Goal: Information Seeking & Learning: Learn about a topic

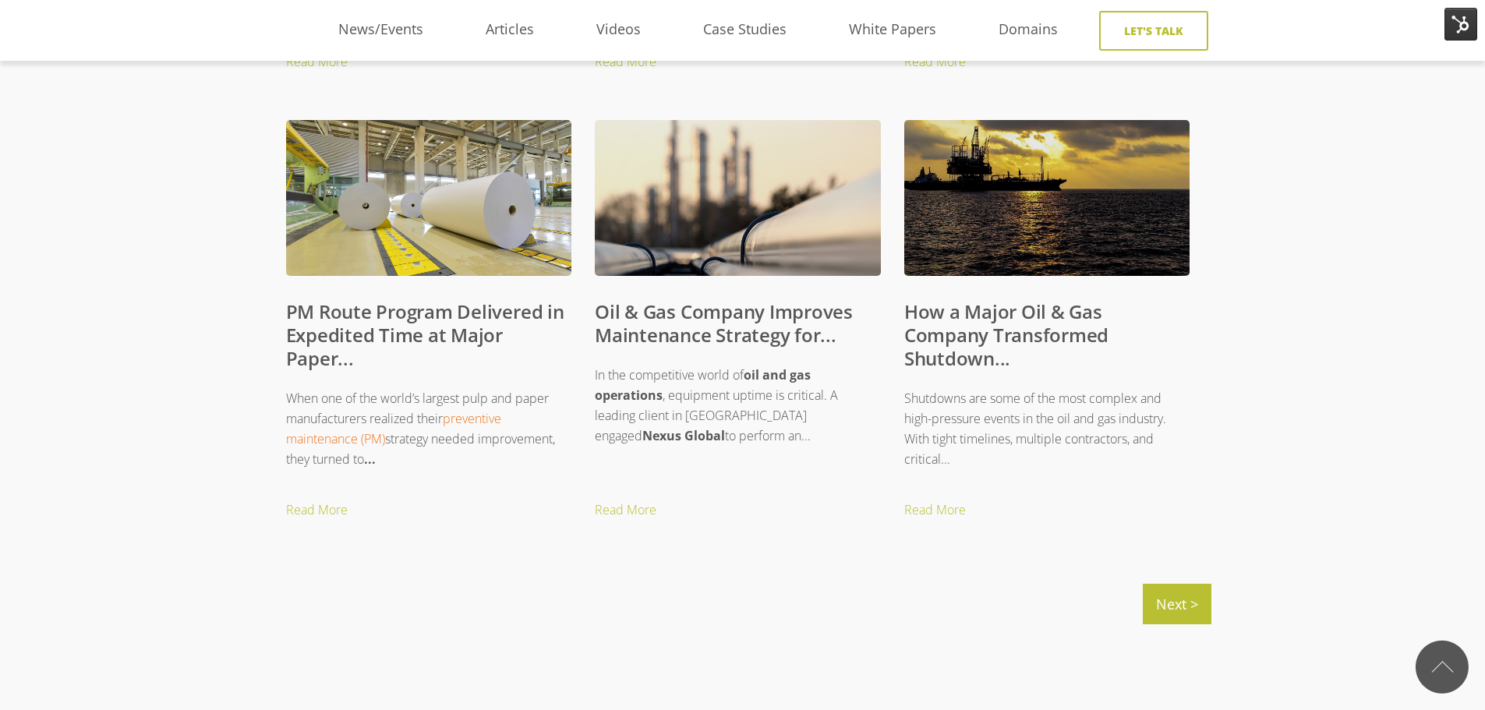
scroll to position [1637, 0]
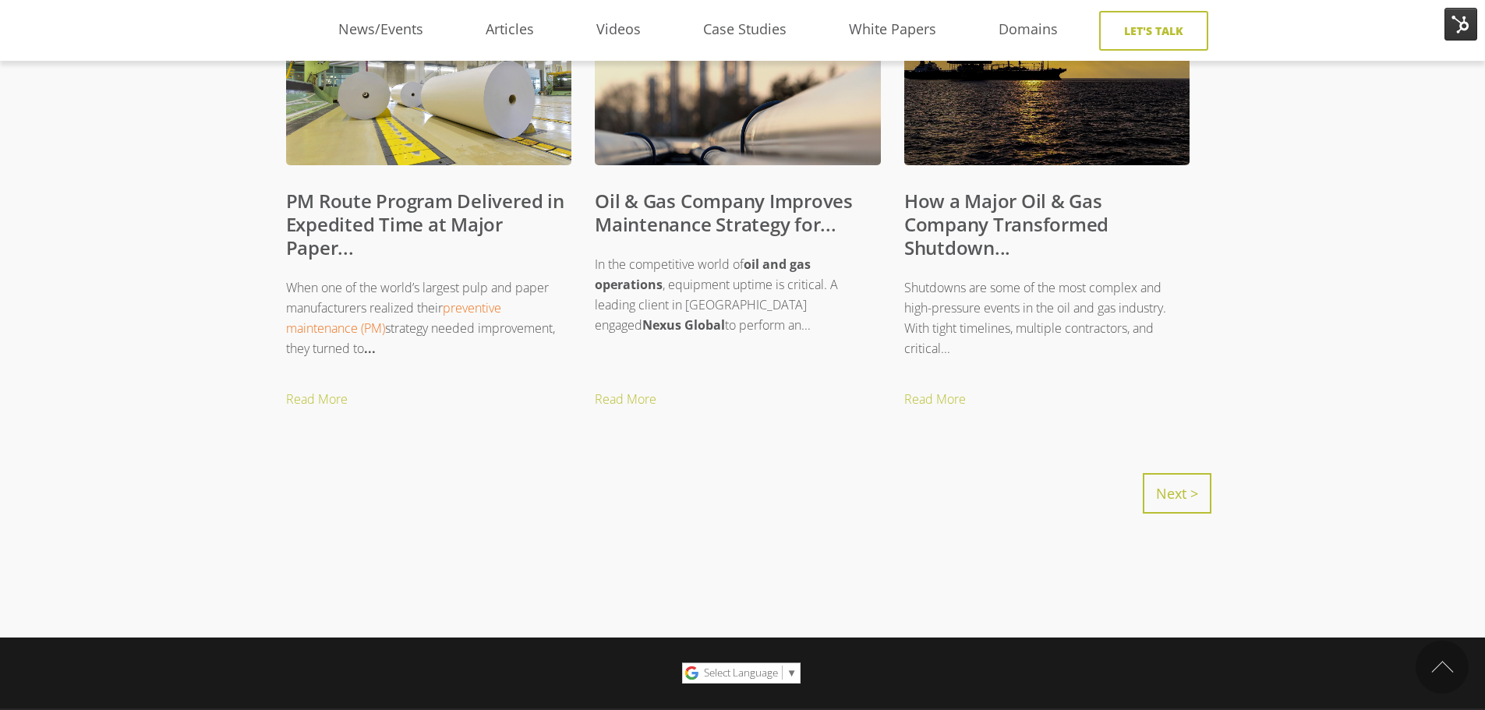
click at [1184, 507] on link "Next >" at bounding box center [1177, 493] width 69 height 41
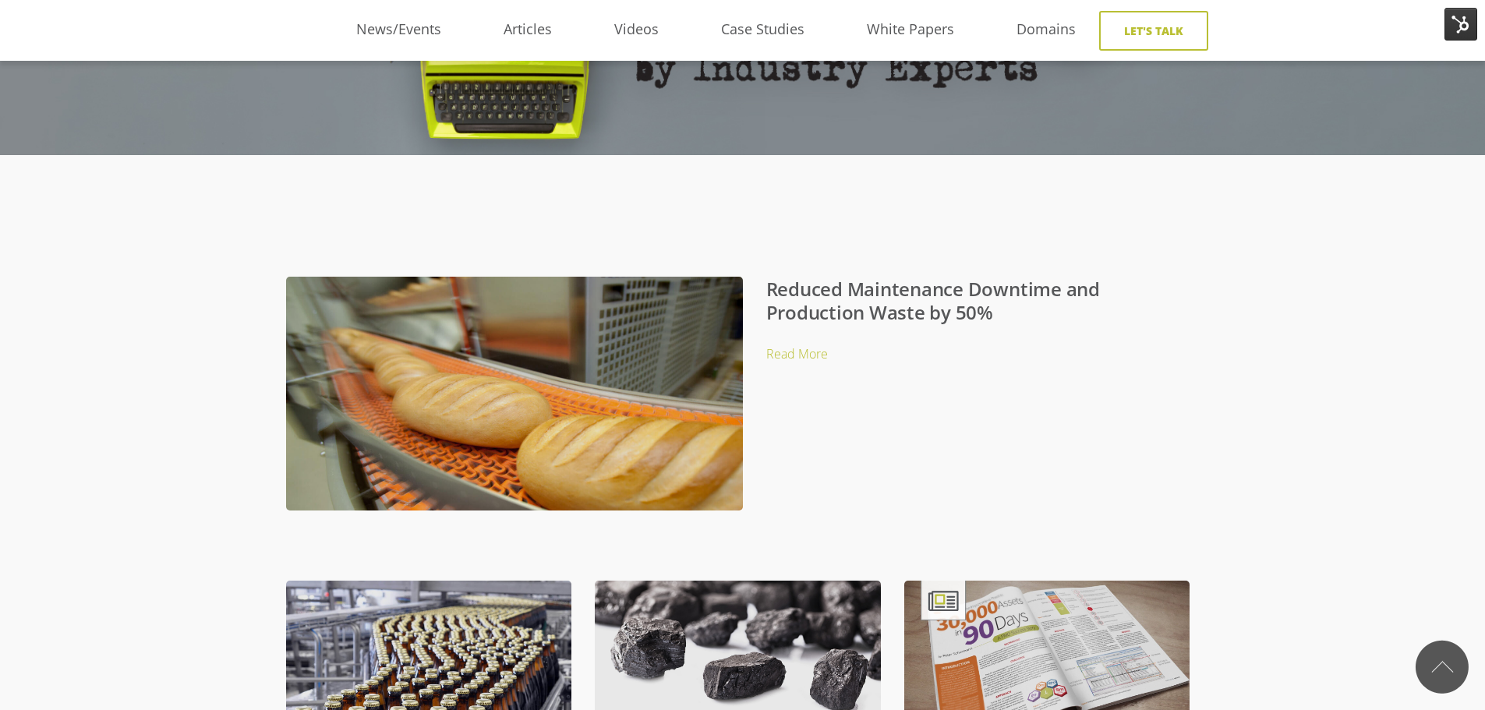
scroll to position [156, 0]
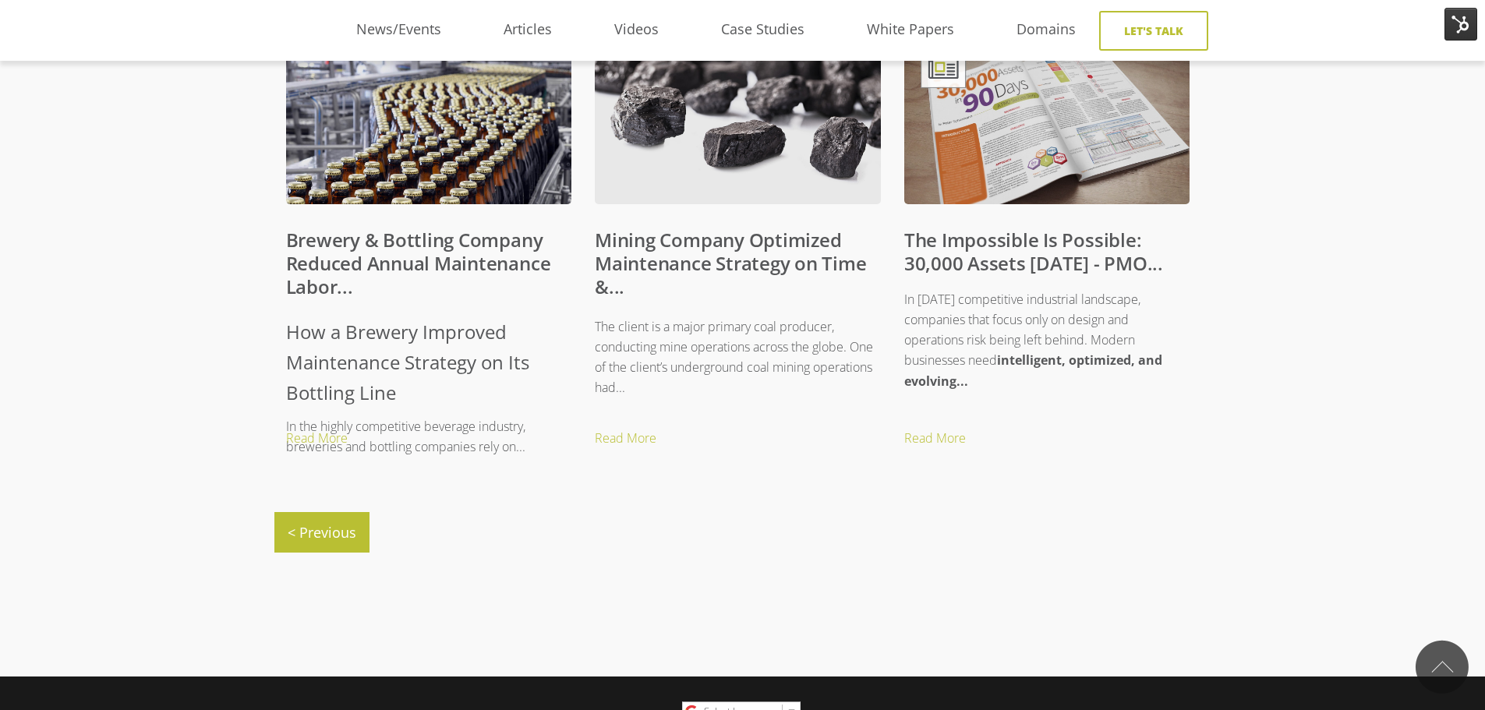
scroll to position [156, 0]
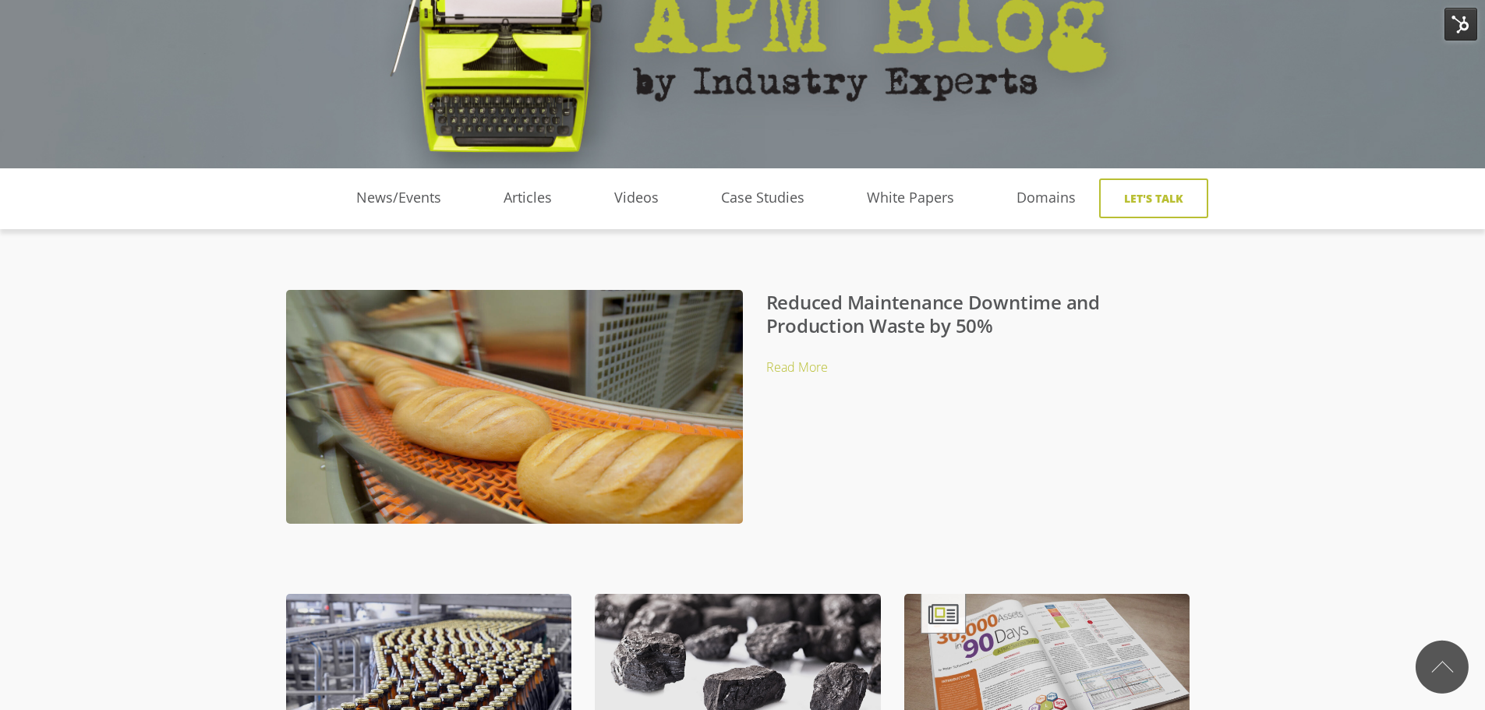
click at [952, 311] on link "Reduced Maintenance Downtime and Production Waste by 50%" at bounding box center [933, 313] width 334 height 49
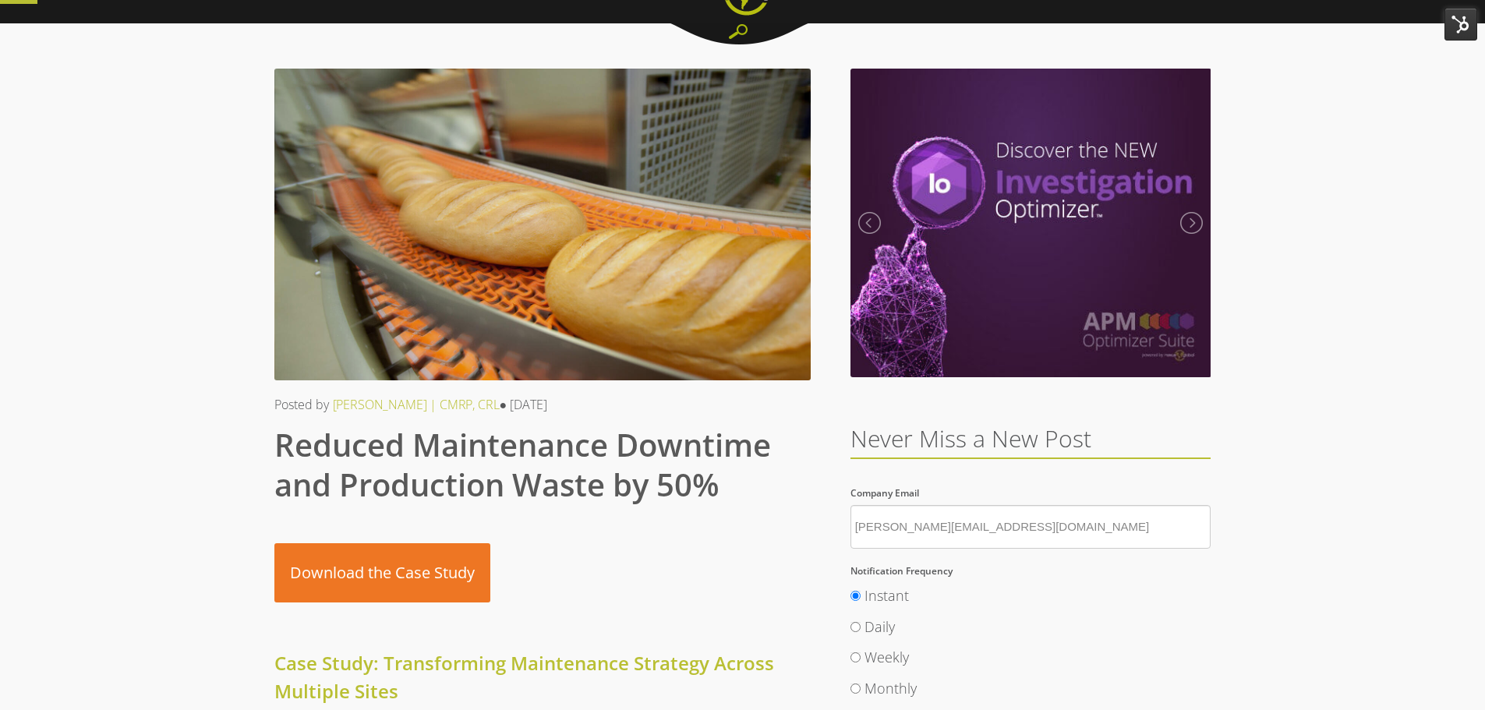
scroll to position [78, 0]
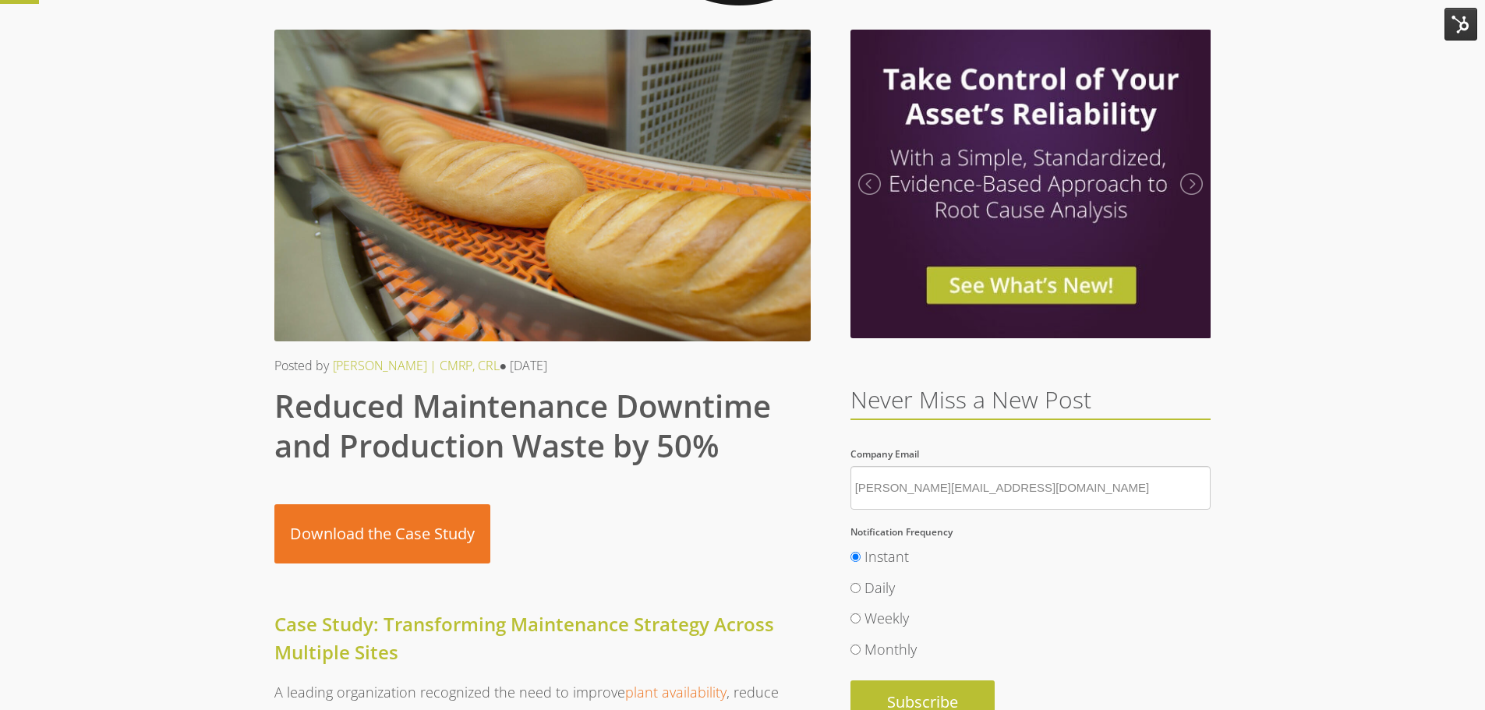
click at [1459, 27] on img at bounding box center [1461, 24] width 33 height 33
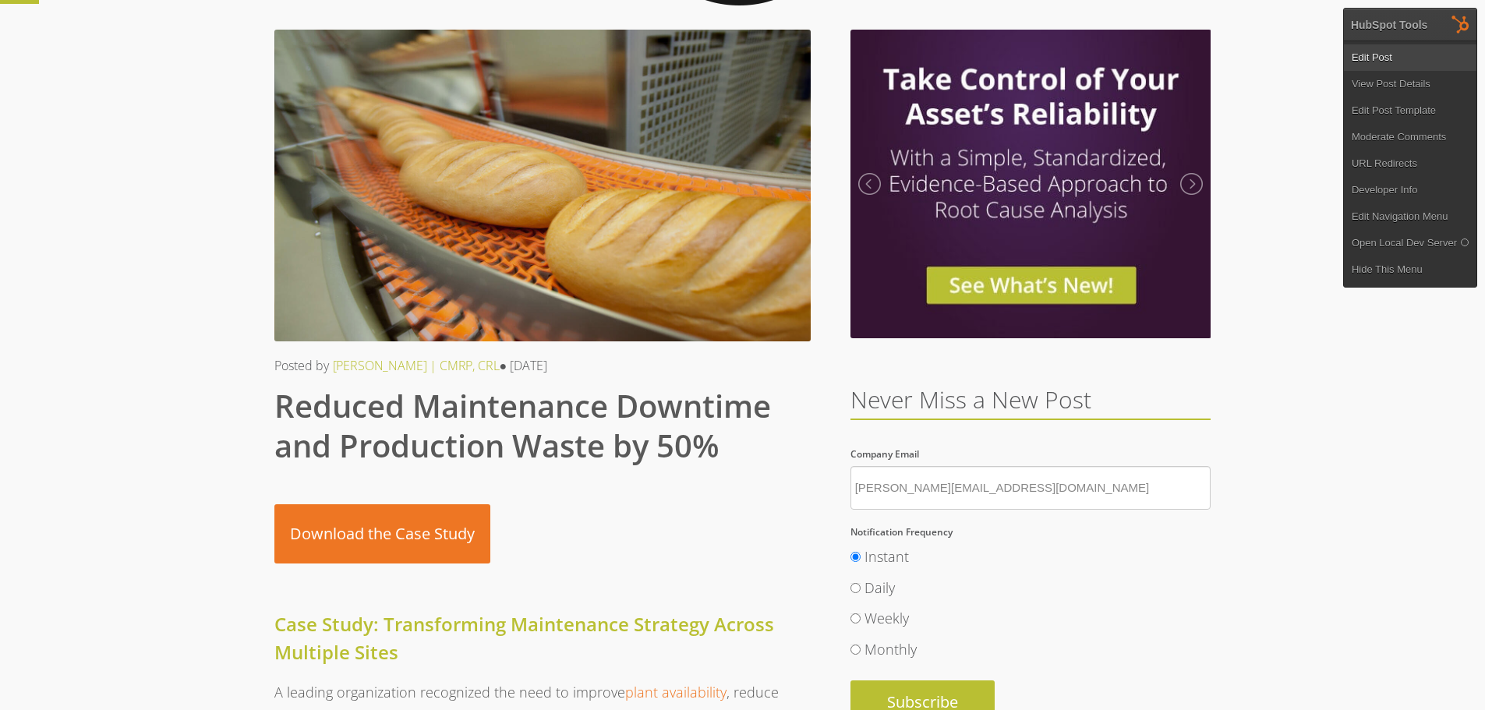
click at [1374, 58] on link "Edit Post" at bounding box center [1410, 57] width 133 height 27
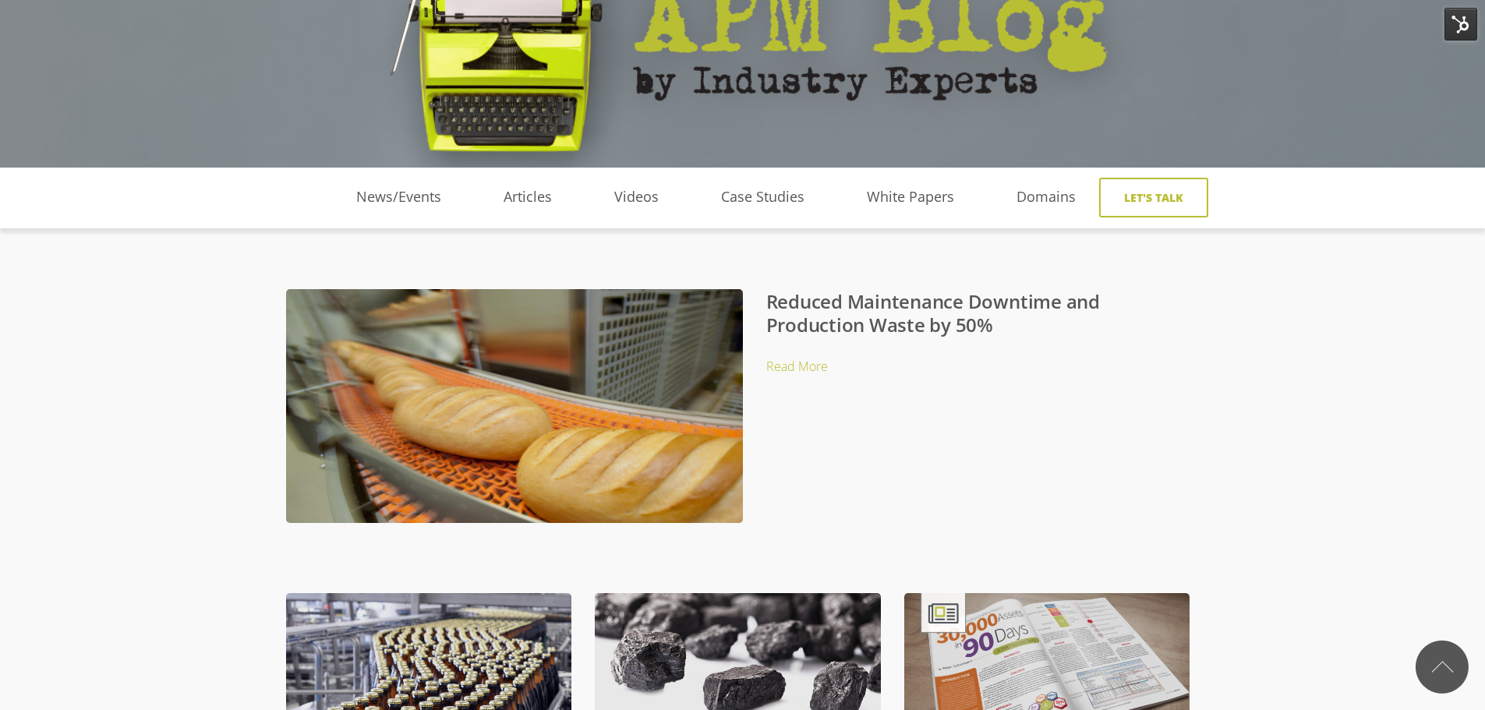
scroll to position [156, 0]
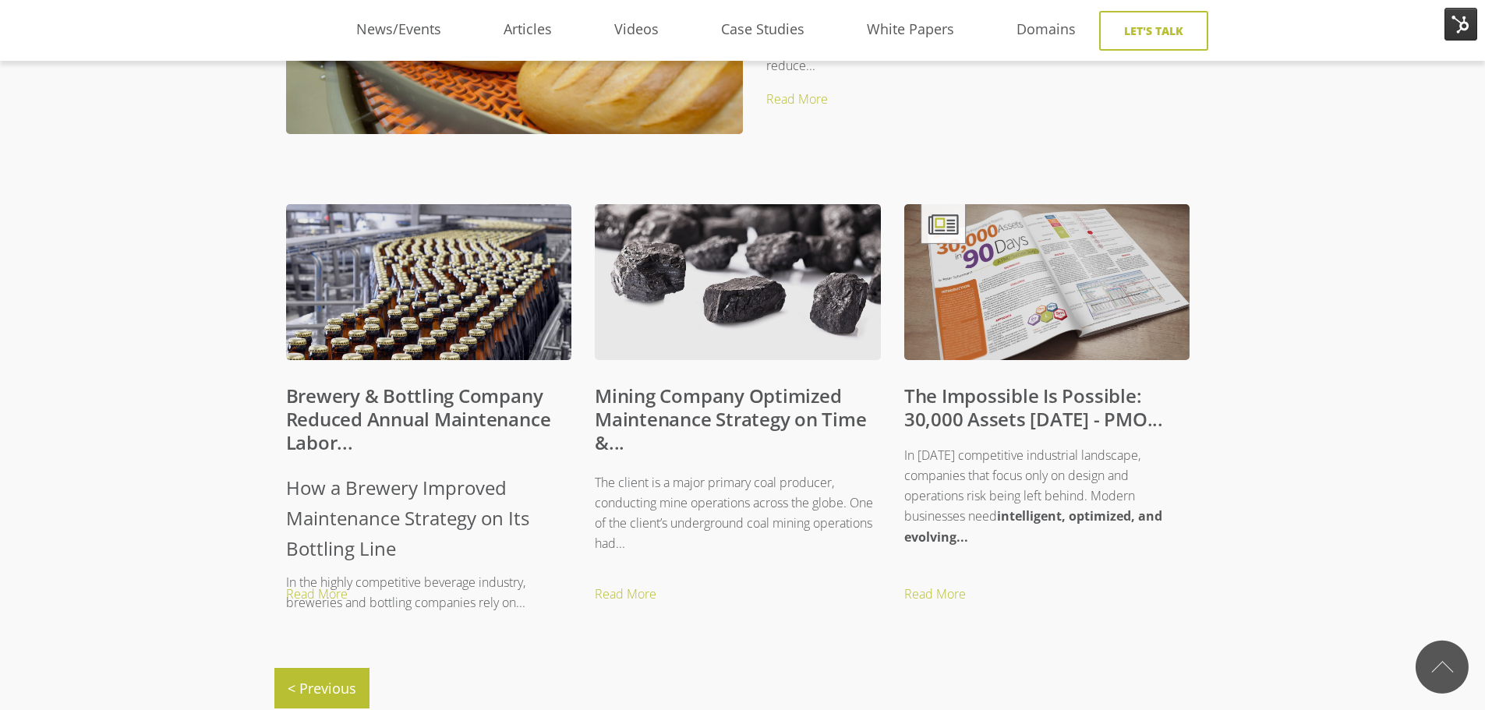
scroll to position [624, 0]
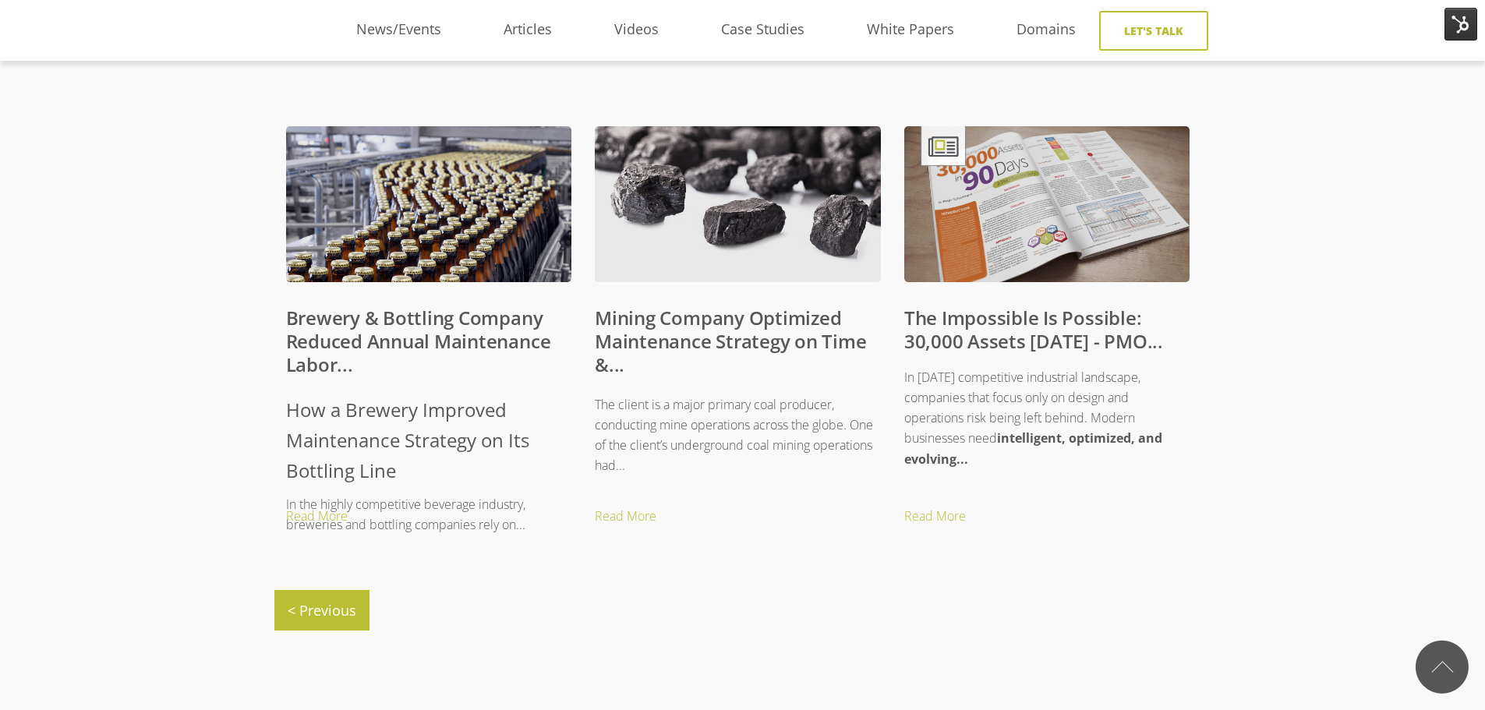
click at [449, 344] on link "Brewery & Bottling Company Reduced Annual Maintenance Labor..." at bounding box center [418, 341] width 265 height 73
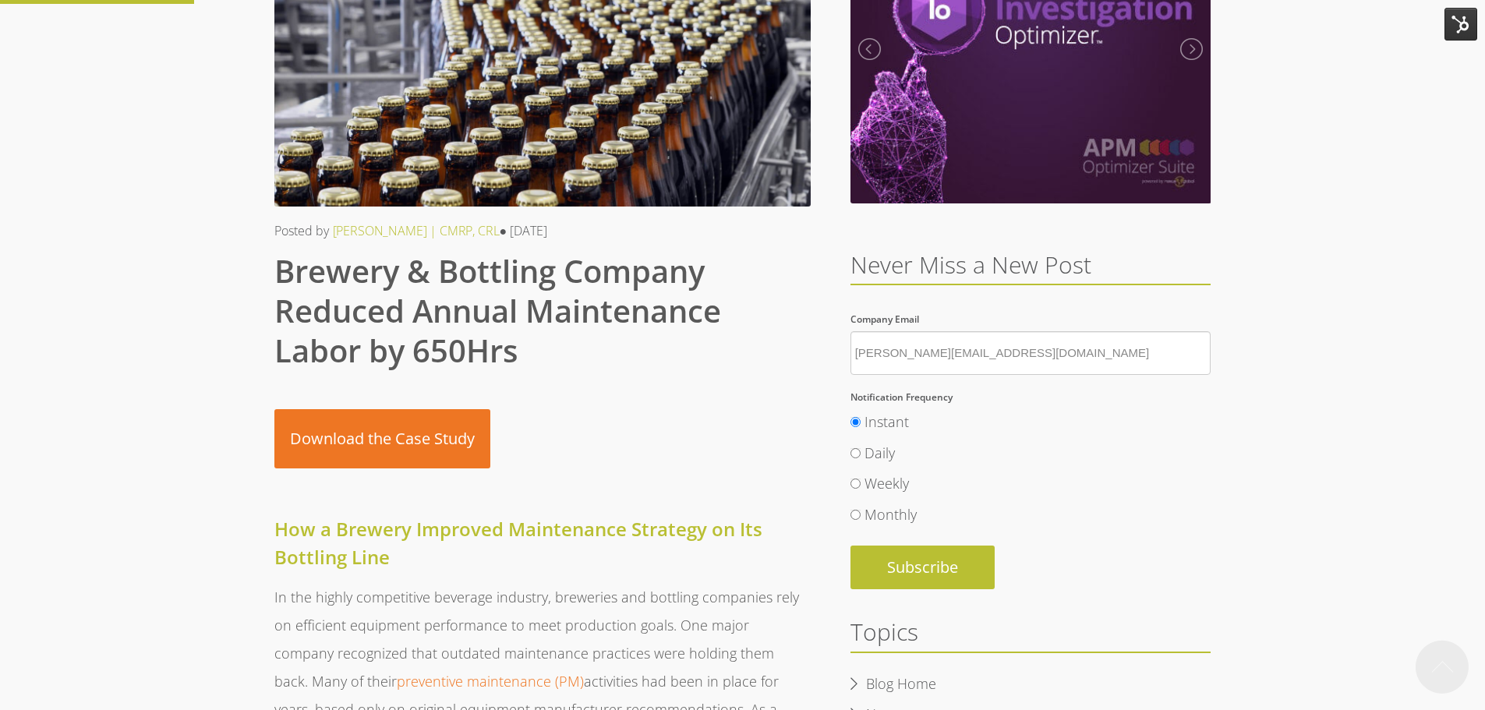
scroll to position [390, 0]
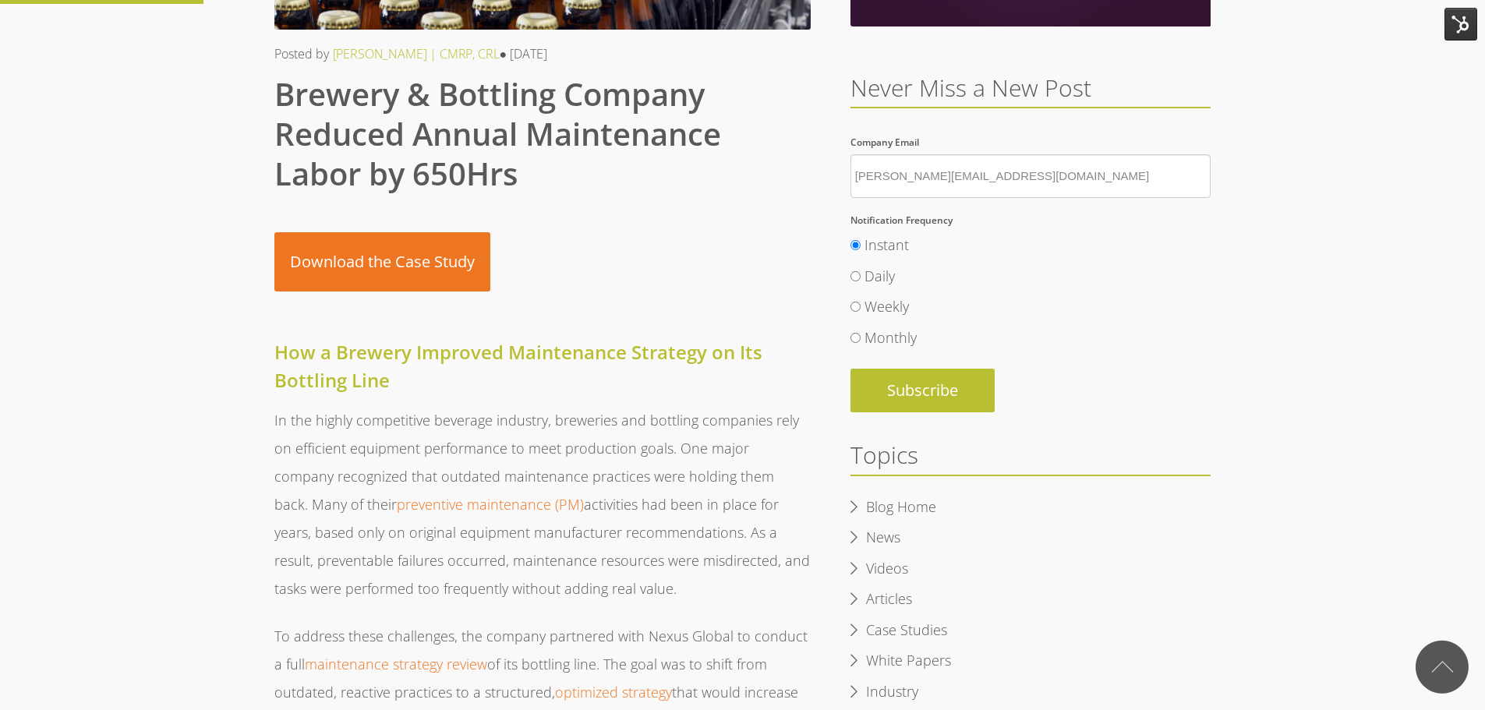
click at [1465, 16] on img at bounding box center [1461, 24] width 33 height 33
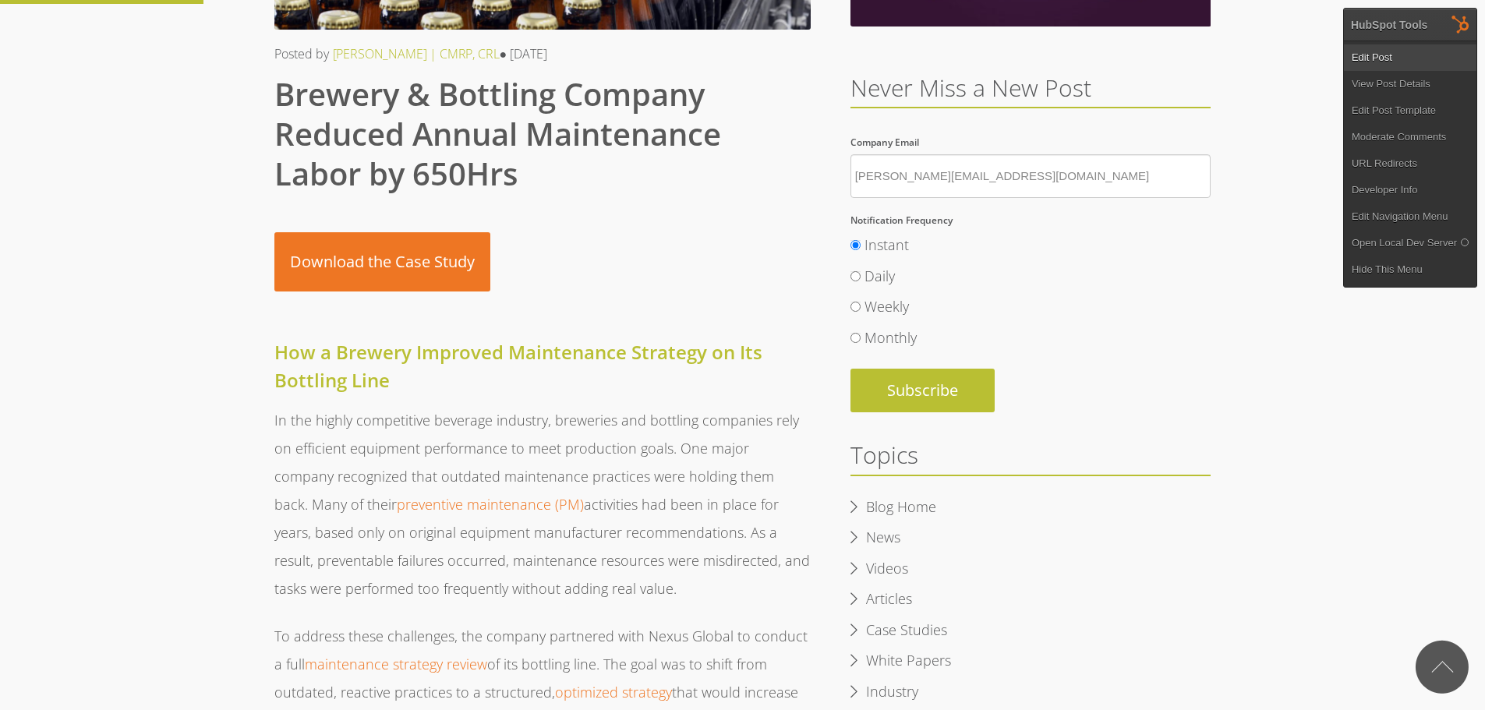
click at [1371, 58] on link "Edit Post" at bounding box center [1410, 57] width 133 height 27
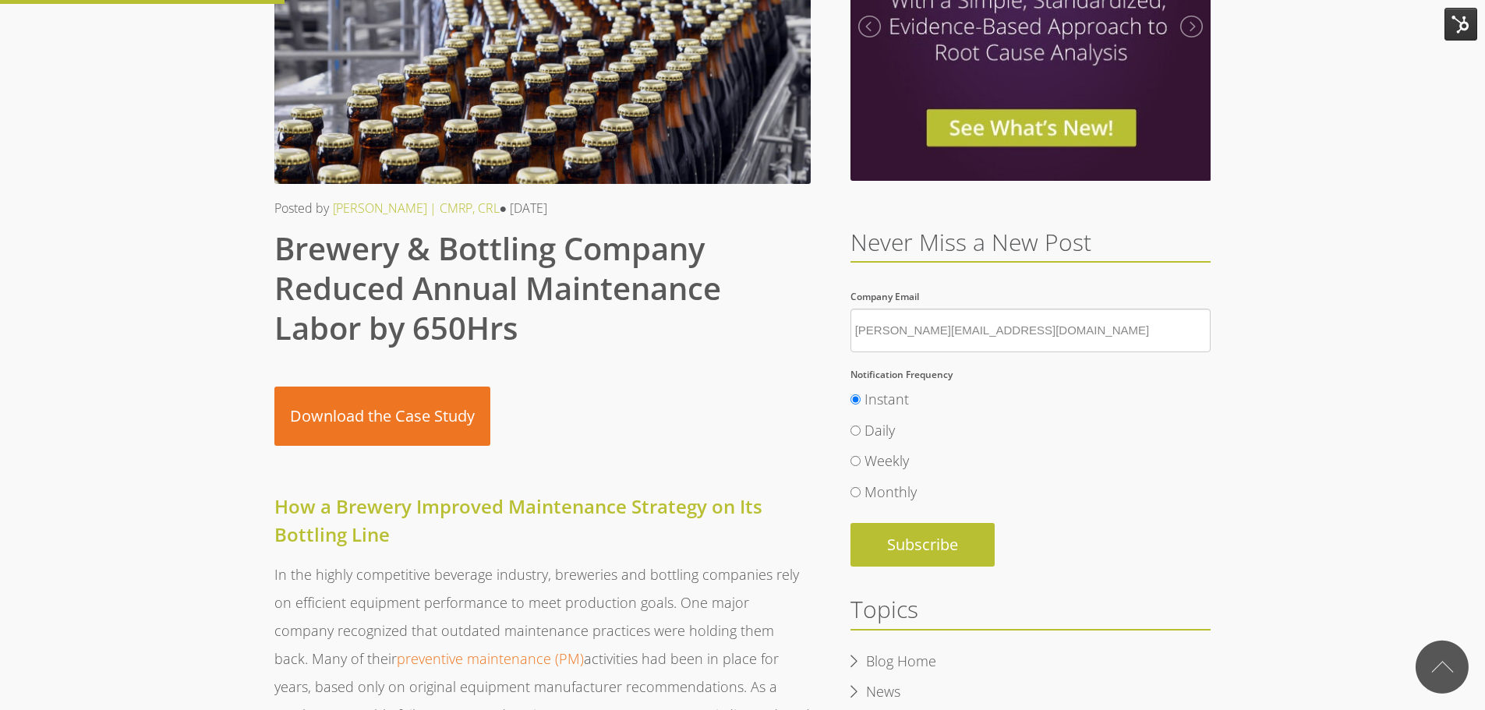
scroll to position [234, 0]
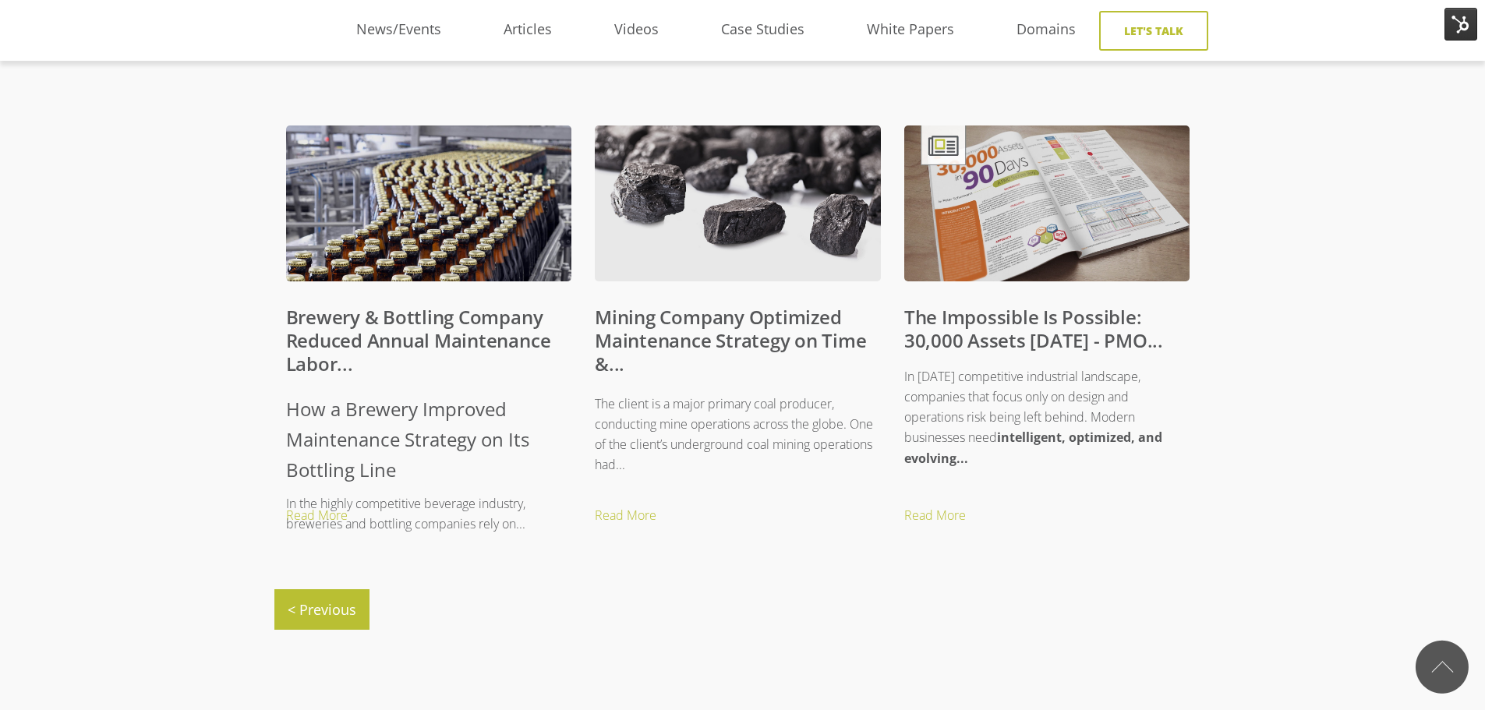
scroll to position [624, 0]
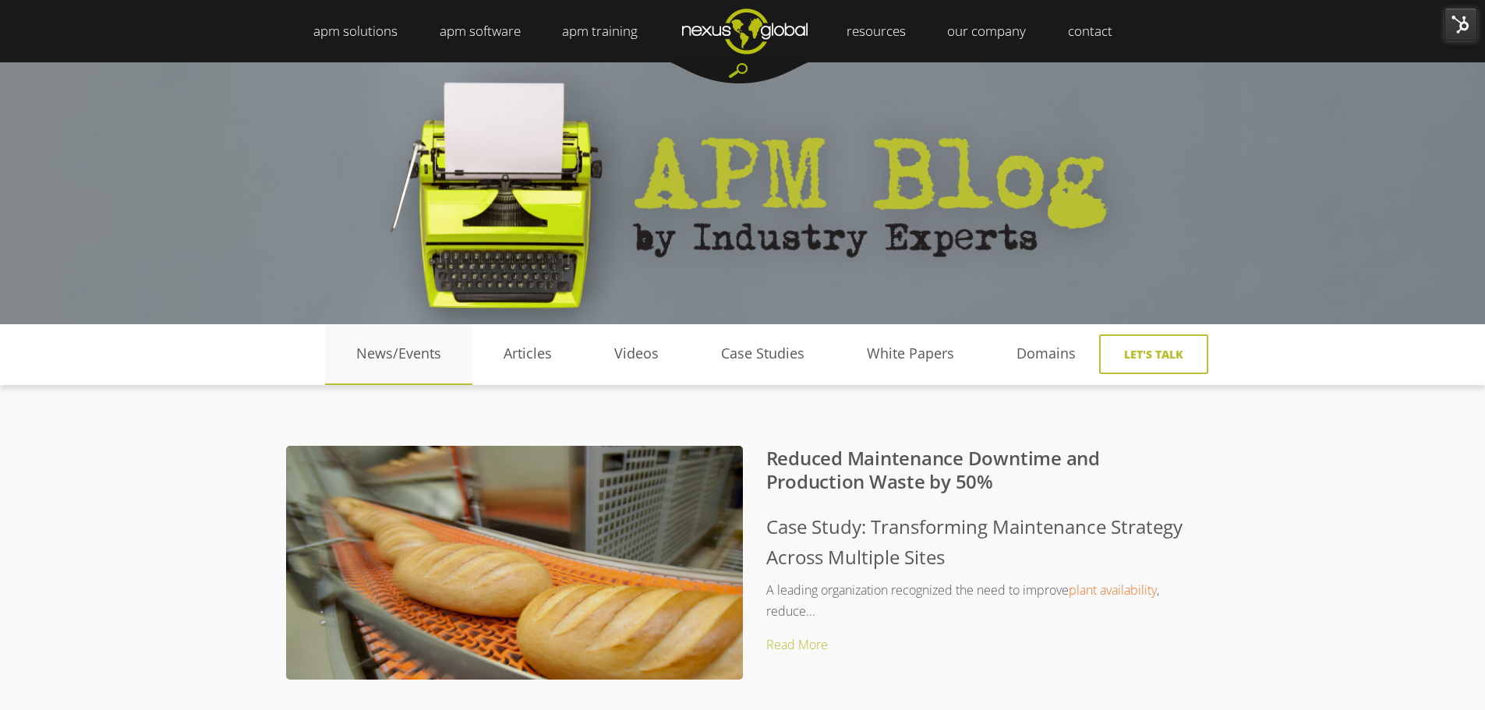
click at [418, 355] on link "News/Events" at bounding box center [398, 353] width 147 height 23
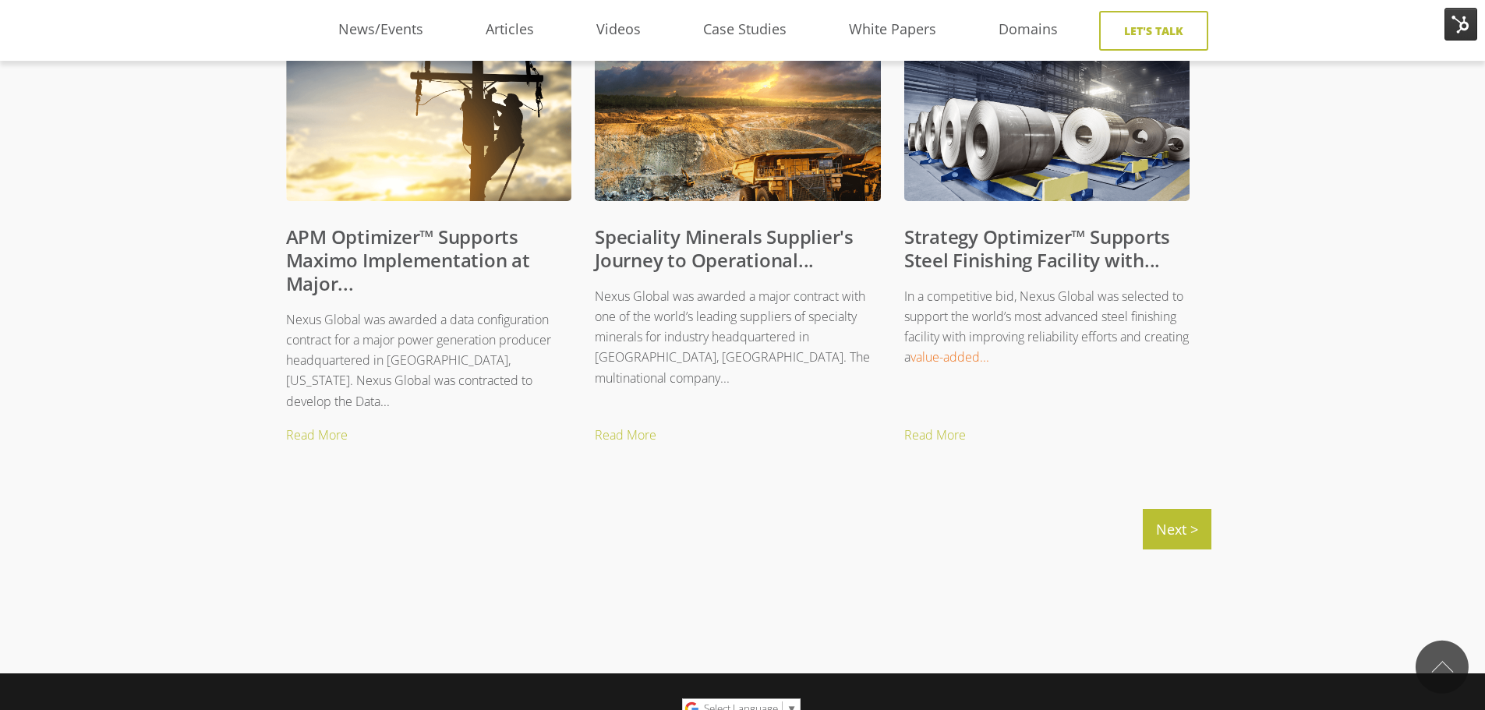
scroll to position [1715, 0]
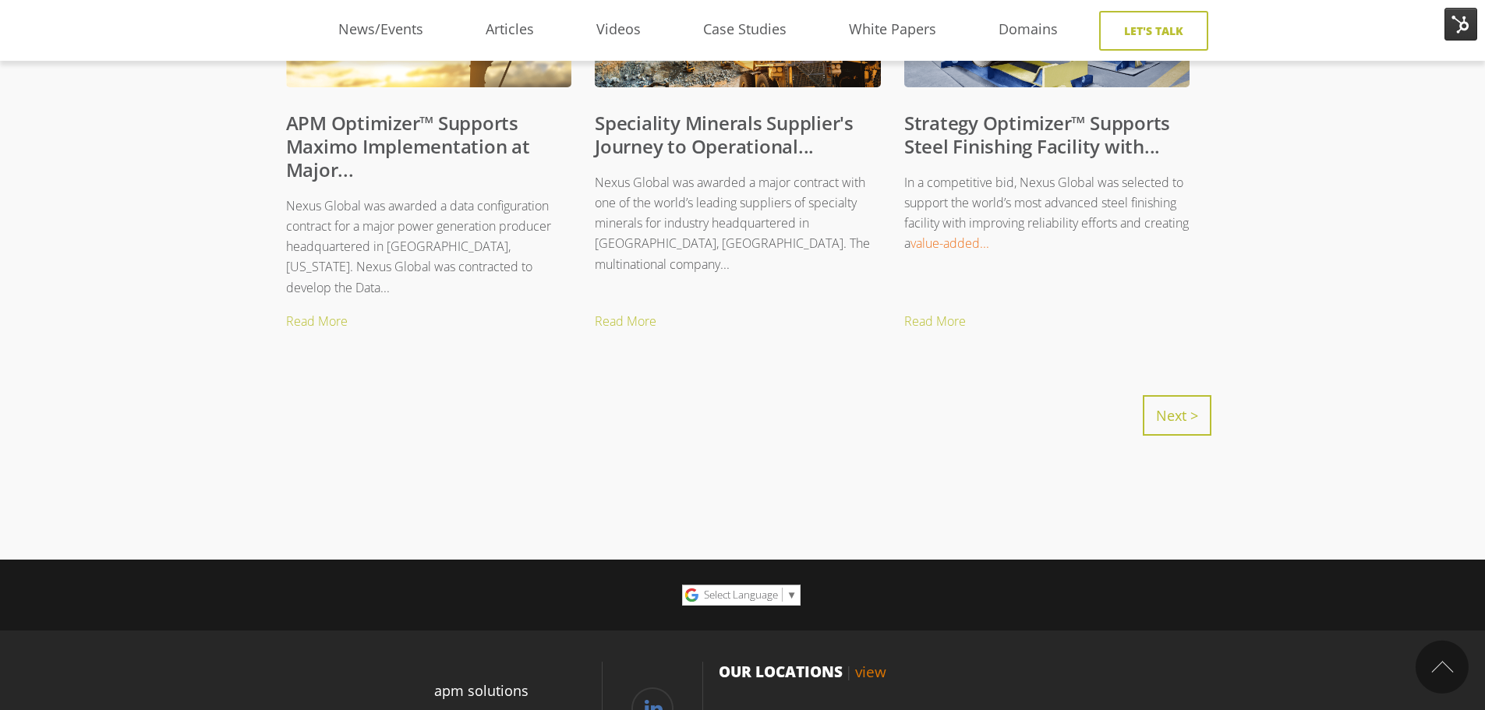
click at [1173, 415] on link "Next >" at bounding box center [1177, 415] width 69 height 41
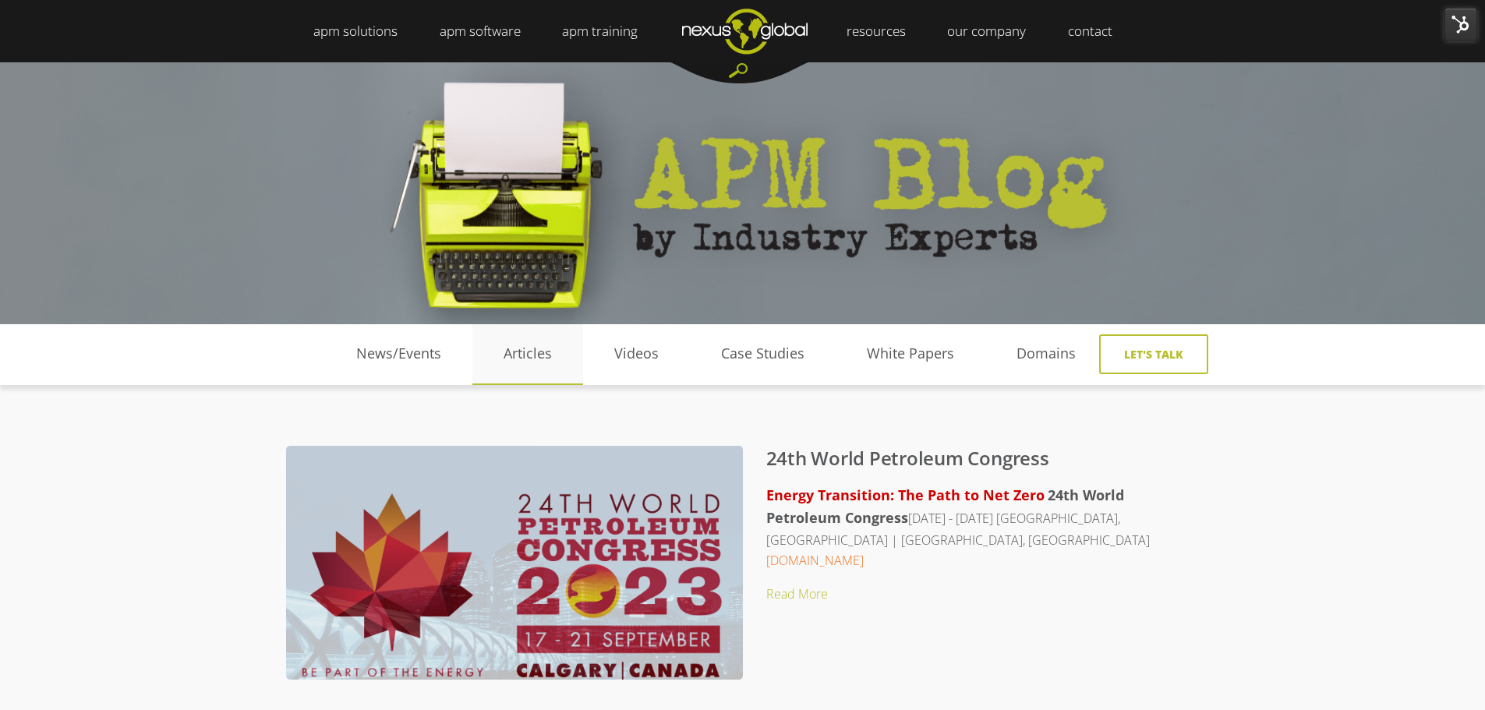
click at [554, 366] on li "Articles" at bounding box center [527, 354] width 111 height 61
click at [525, 355] on link "Articles" at bounding box center [527, 353] width 111 height 23
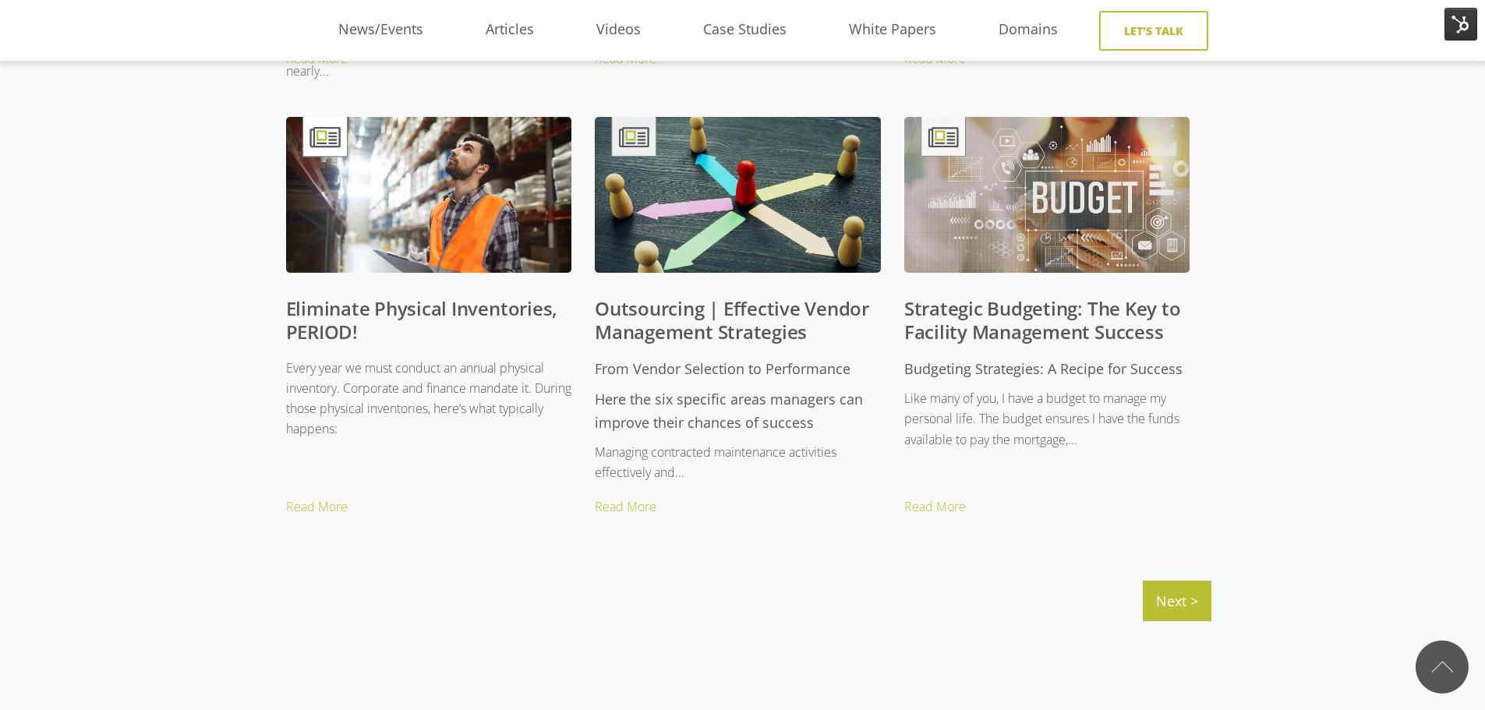
scroll to position [1559, 0]
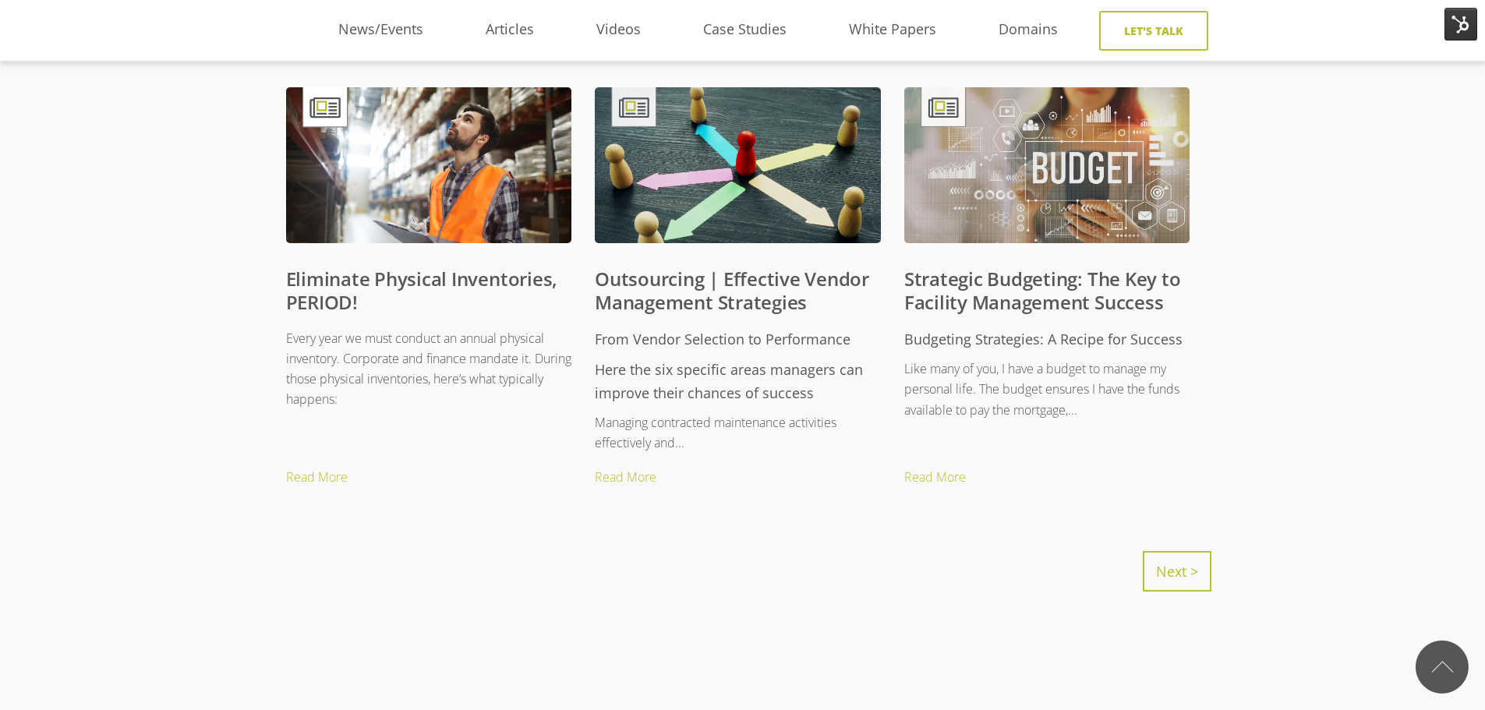
click at [1186, 574] on link "Next >" at bounding box center [1177, 571] width 69 height 41
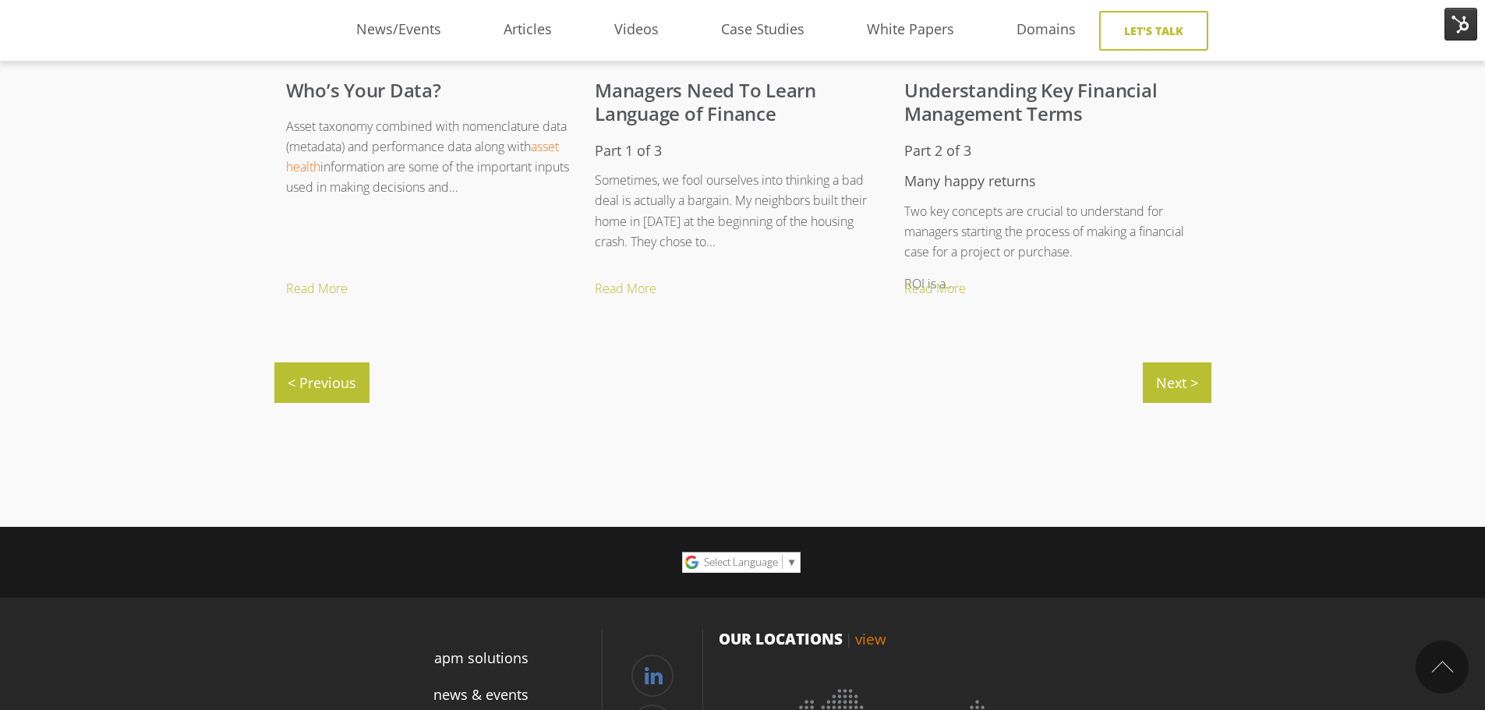
scroll to position [1871, 0]
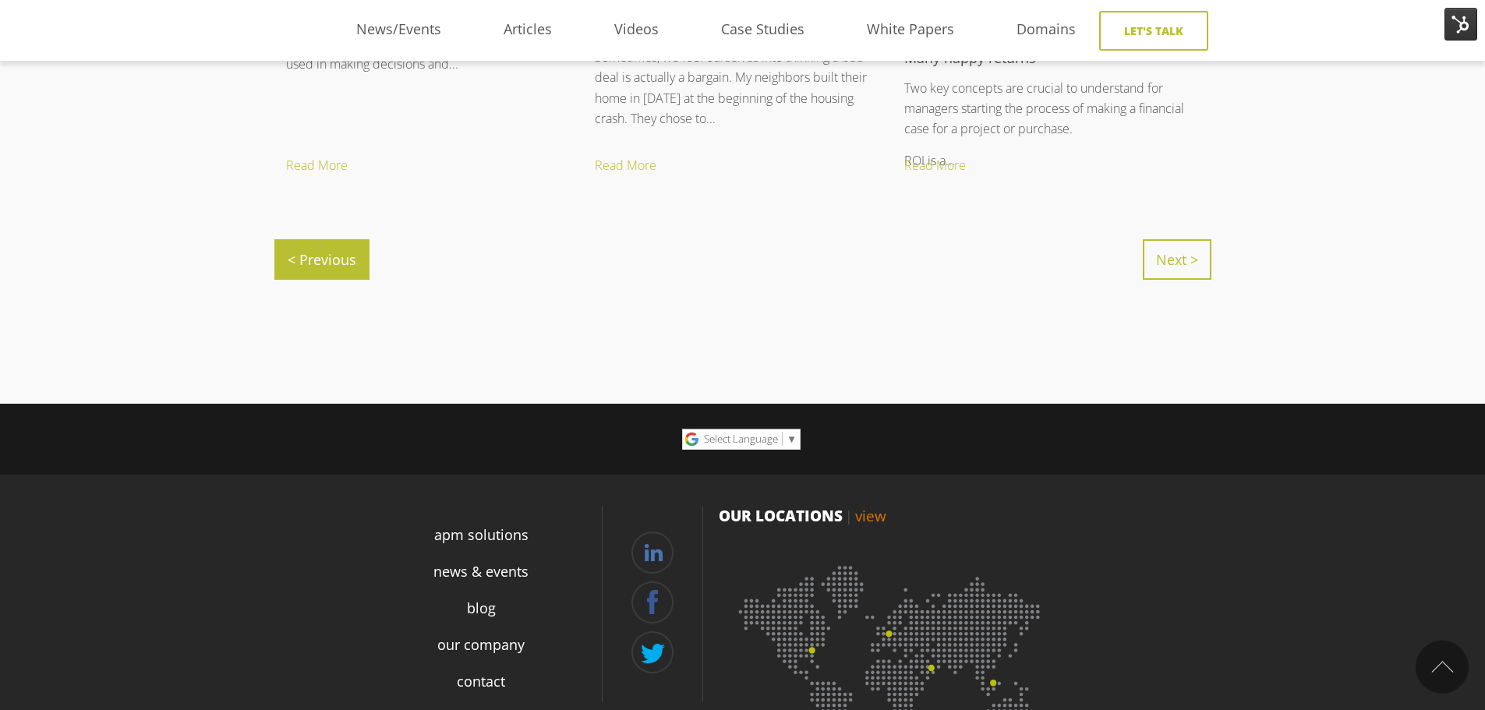
click at [1185, 249] on link "Next >" at bounding box center [1177, 259] width 69 height 41
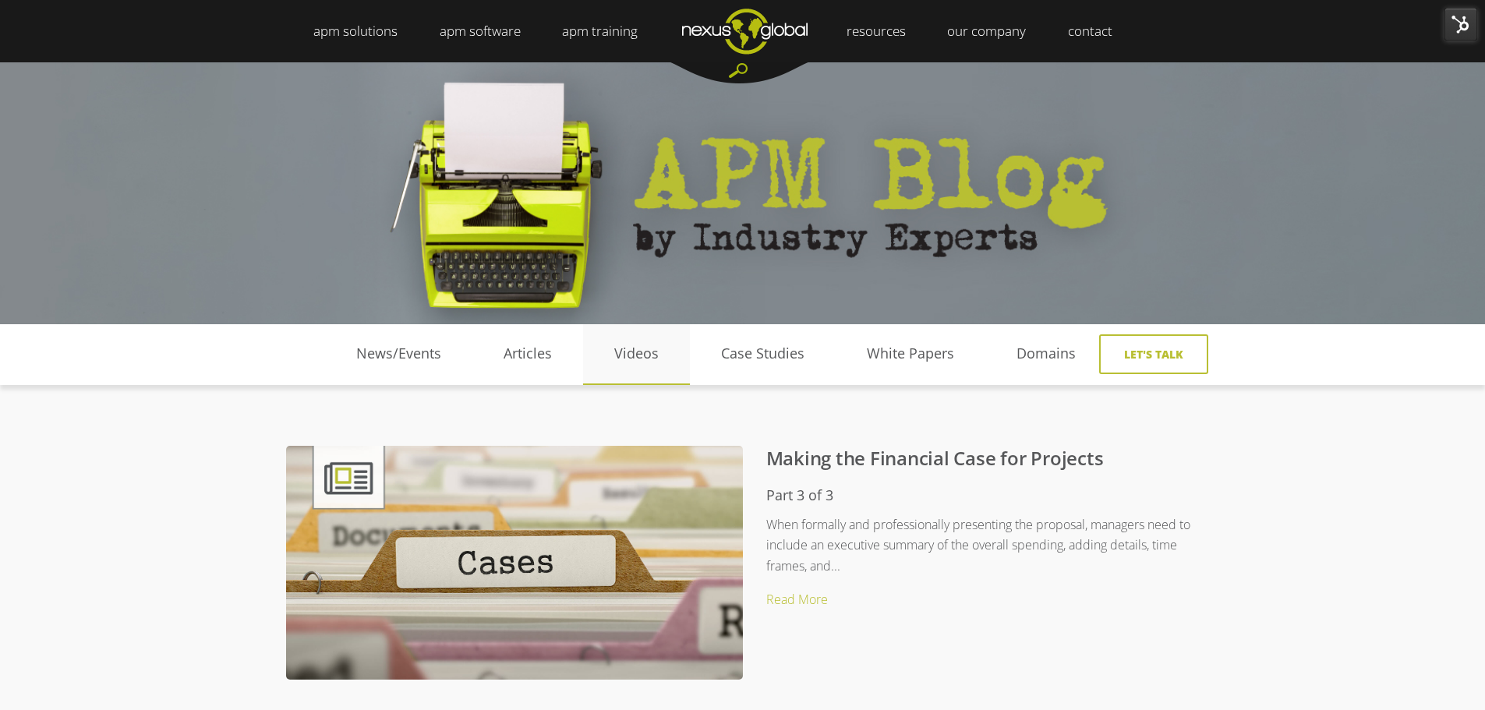
click at [639, 355] on link "Videos" at bounding box center [636, 353] width 107 height 23
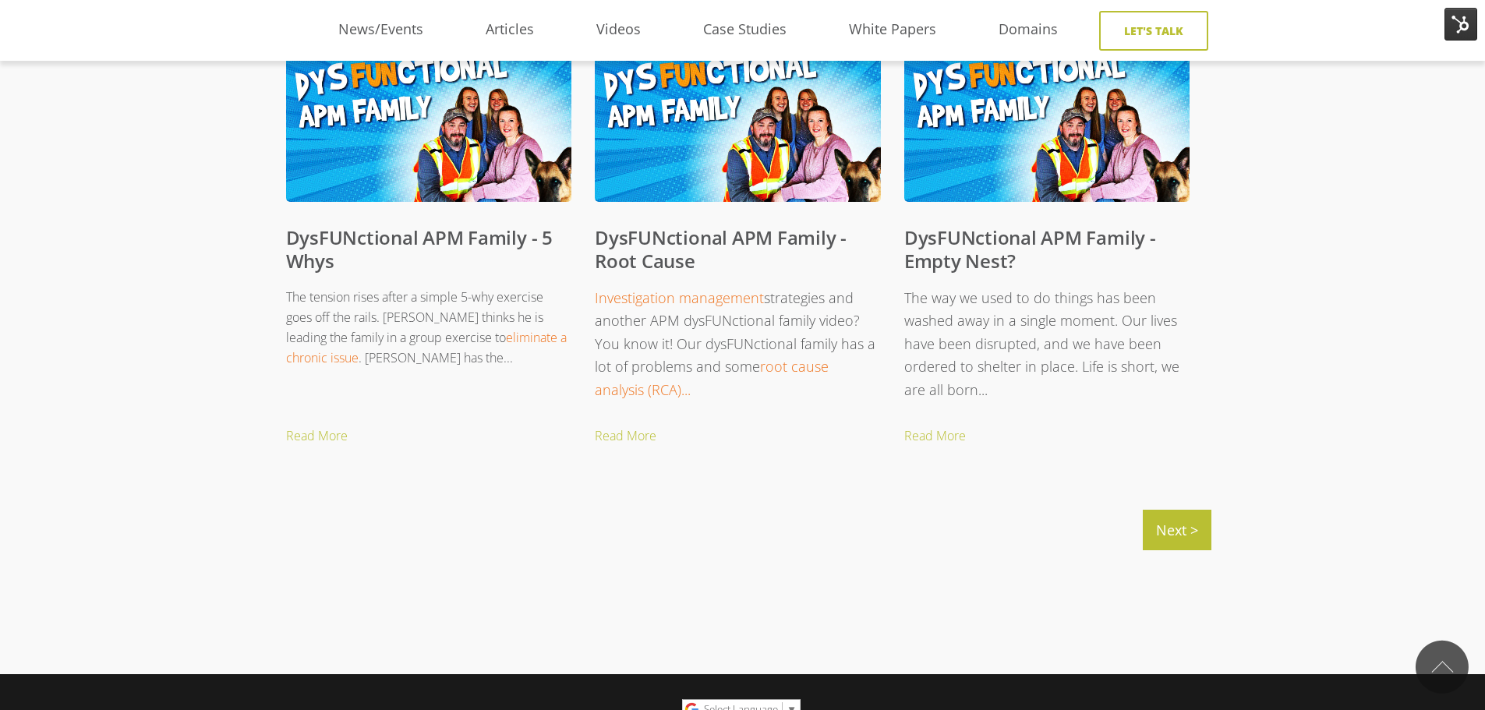
scroll to position [1715, 0]
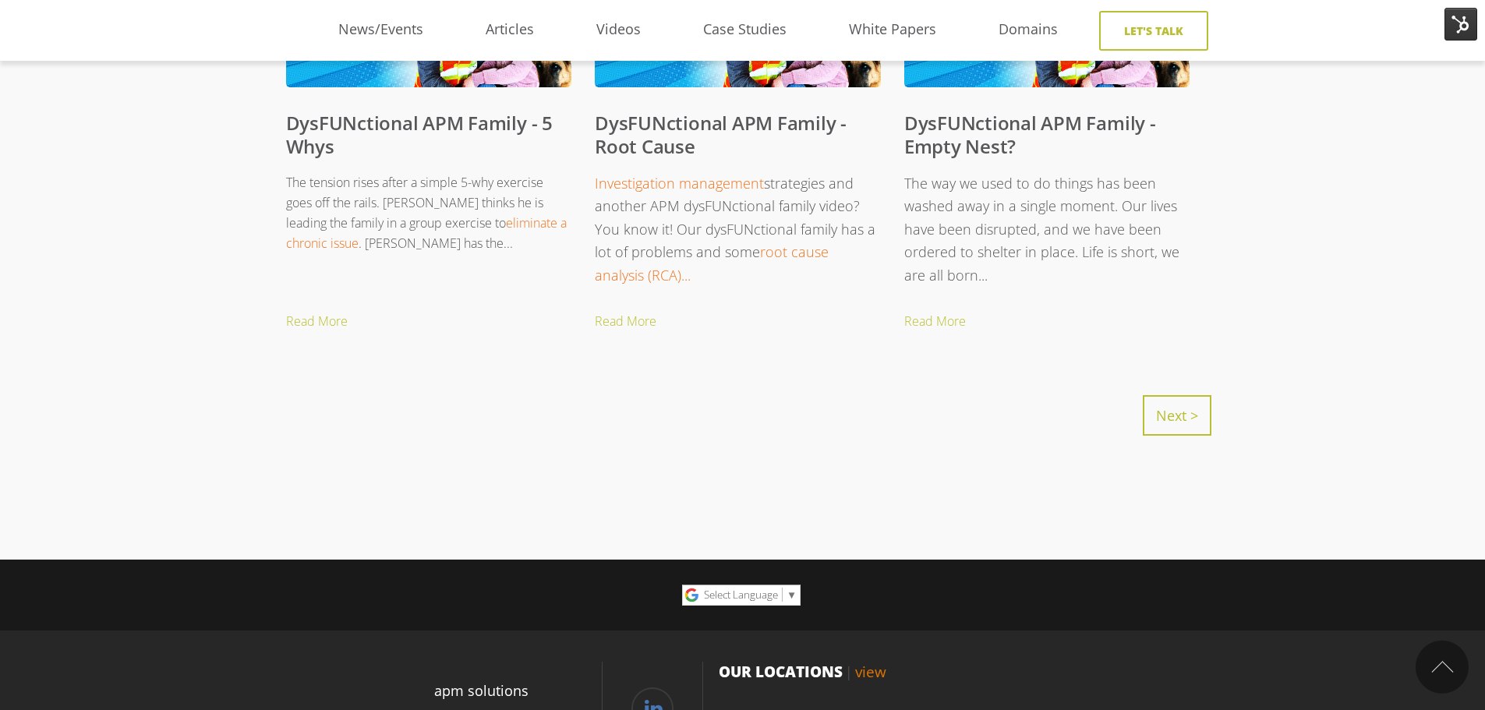
click at [1169, 416] on link "Next >" at bounding box center [1177, 415] width 69 height 41
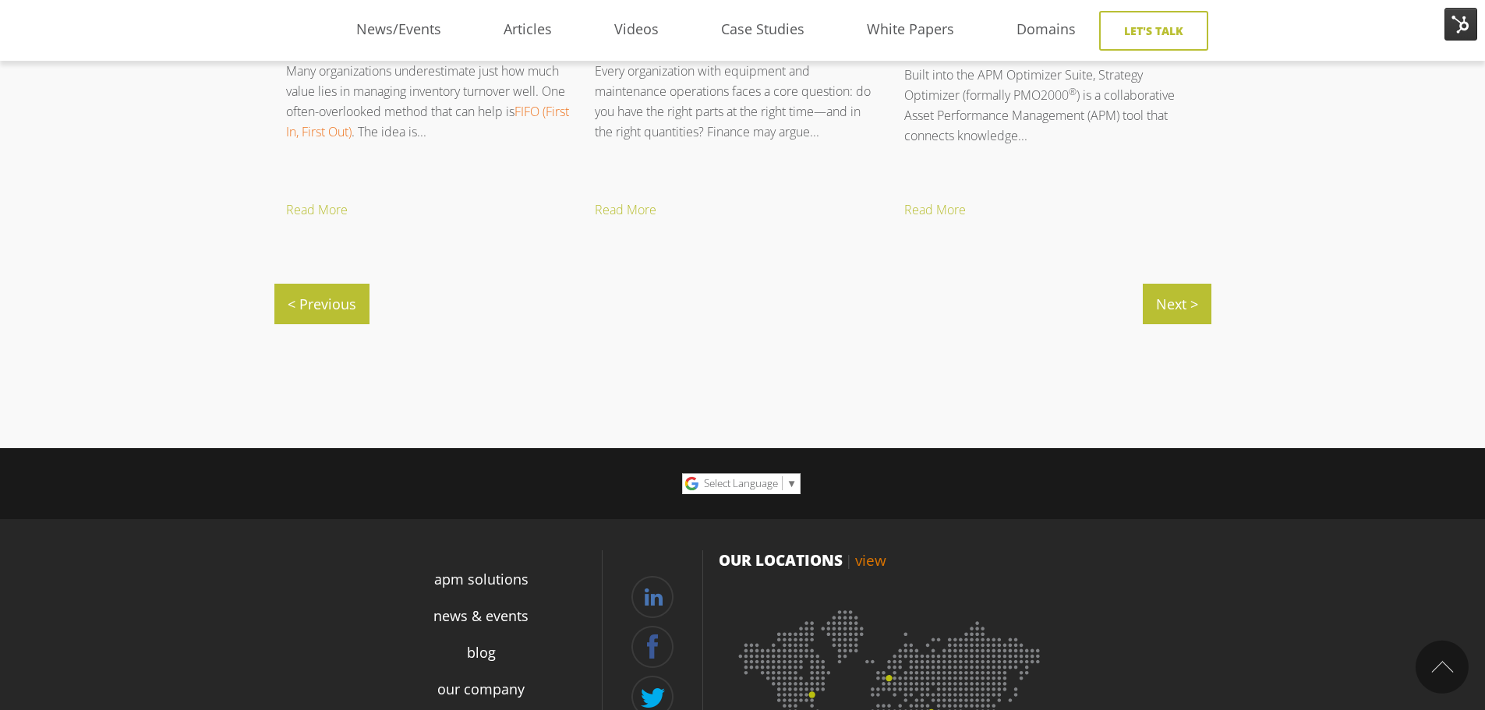
scroll to position [1871, 0]
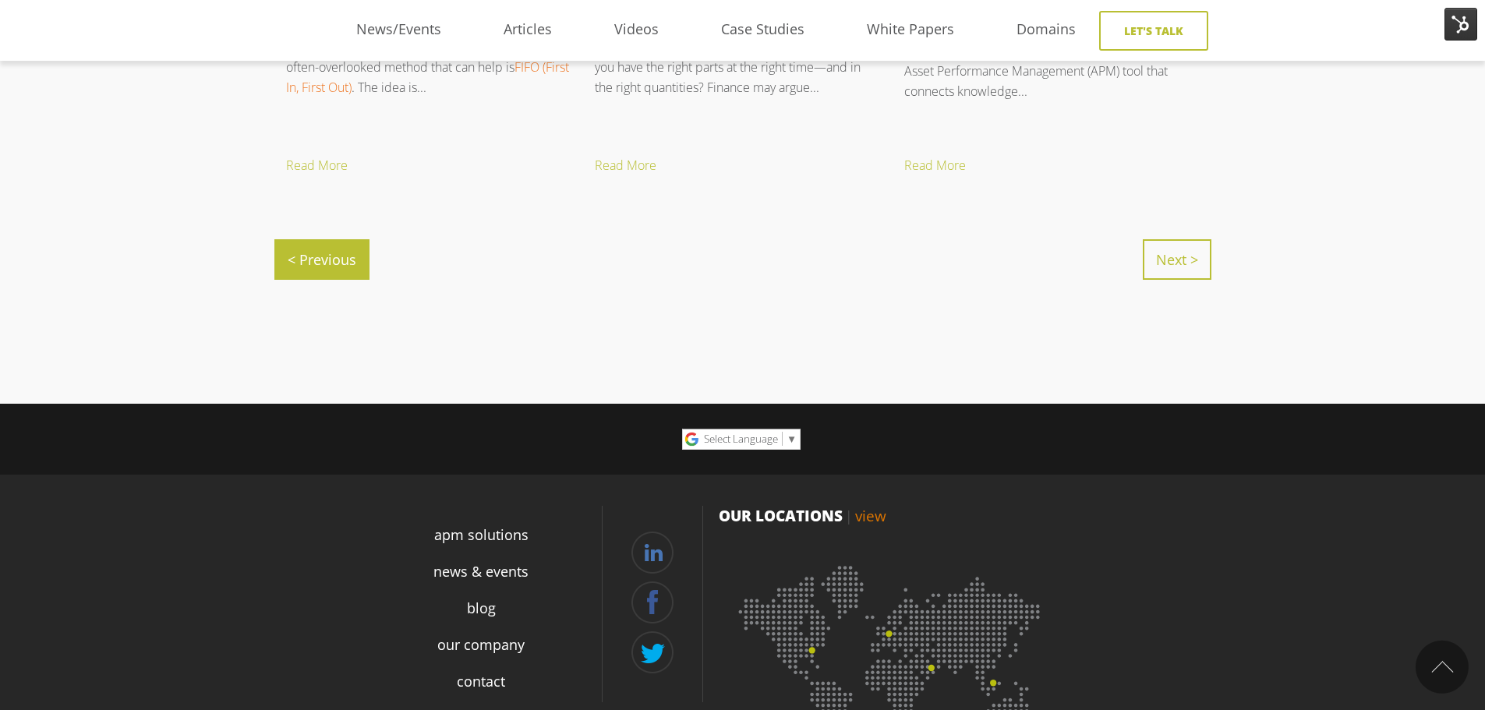
click at [1158, 254] on link "Next >" at bounding box center [1177, 259] width 69 height 41
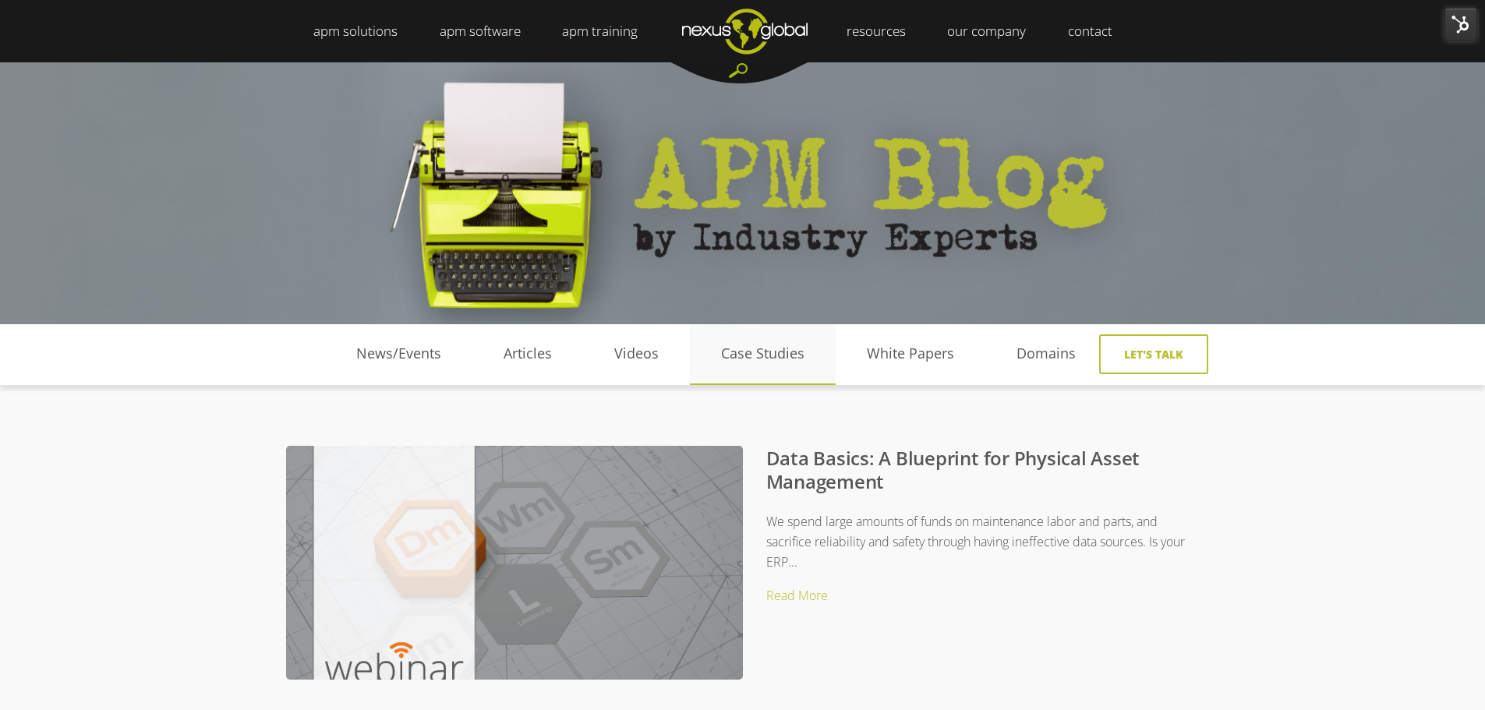
click at [773, 359] on link "Case Studies" at bounding box center [763, 353] width 146 height 23
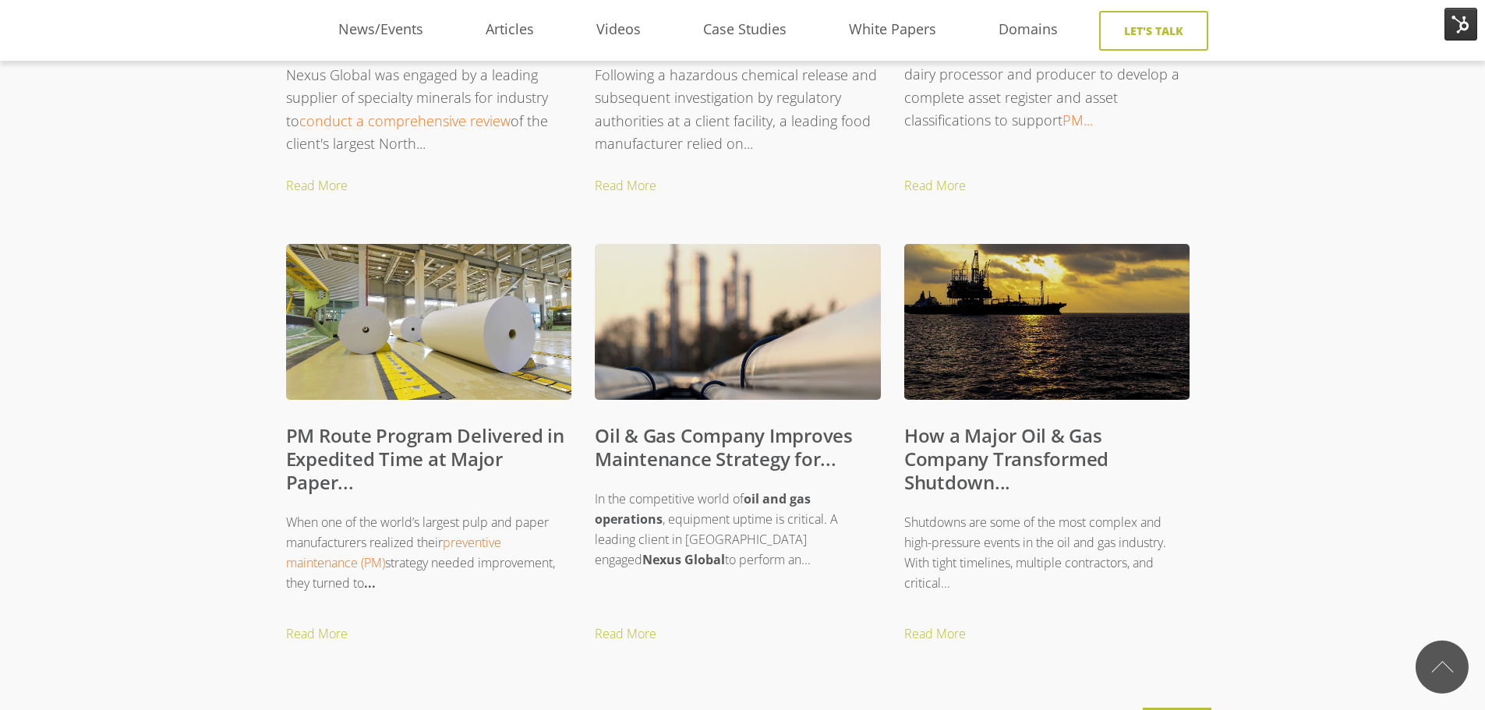
scroll to position [1559, 0]
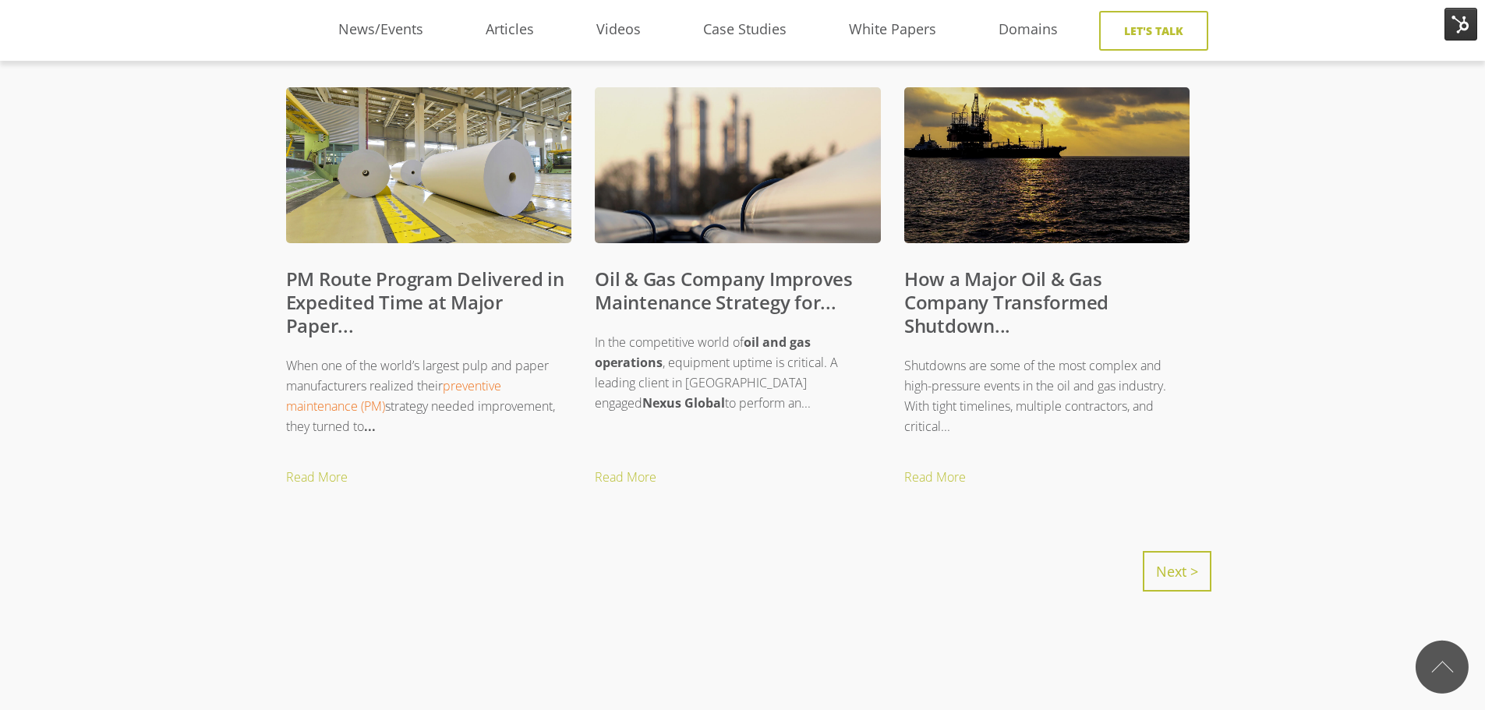
click at [1152, 560] on link "Next >" at bounding box center [1177, 571] width 69 height 41
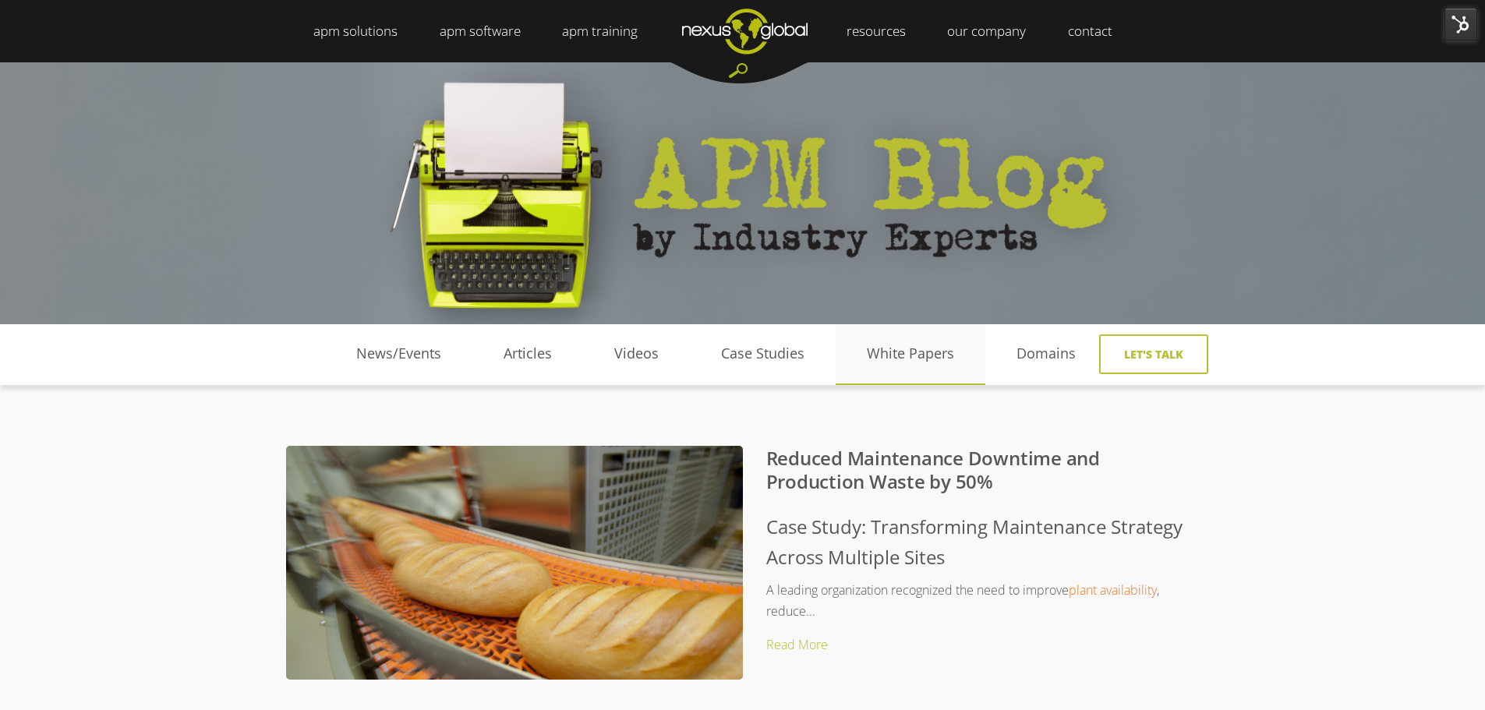
click at [921, 355] on link "White Papers" at bounding box center [911, 353] width 150 height 23
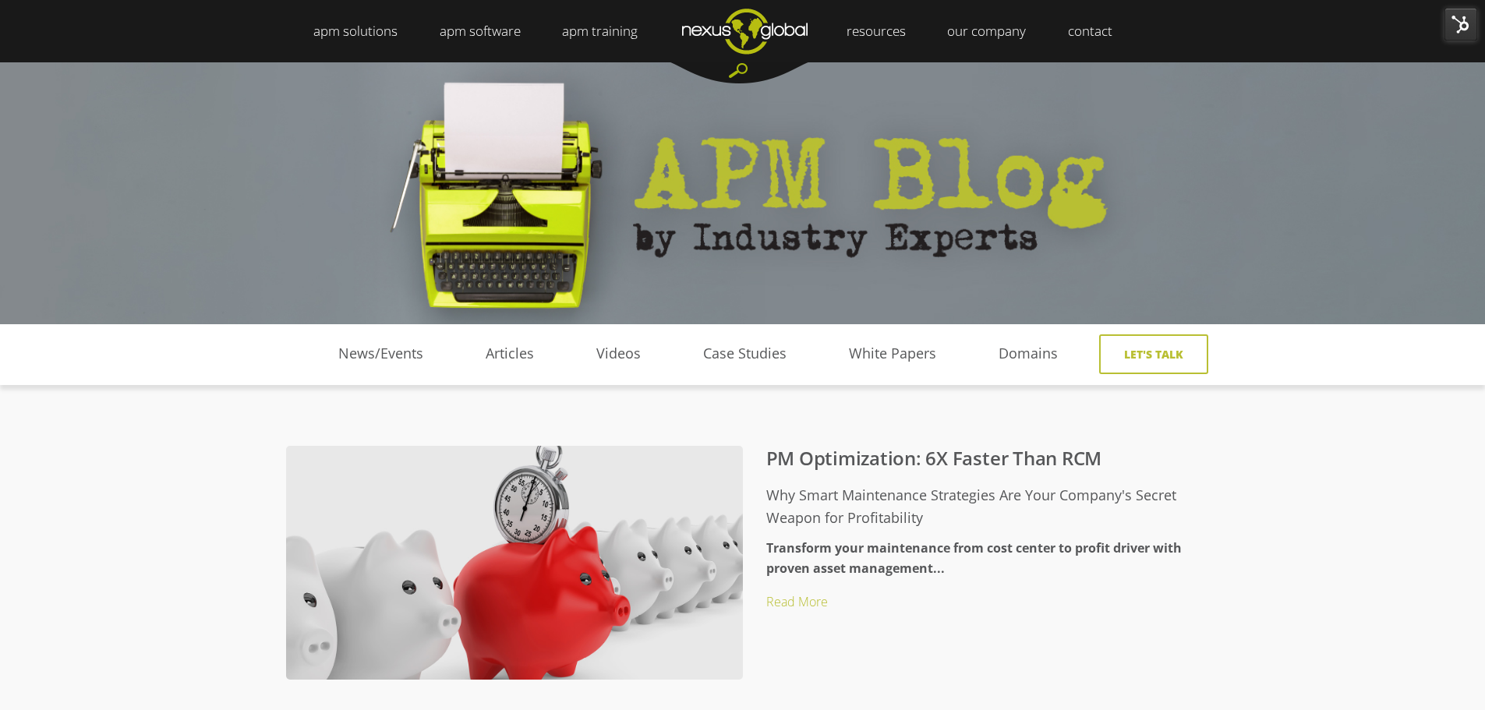
click at [159, 419] on div "PM Optimization: 6X Faster Than RCM" at bounding box center [742, 610] width 1485 height 449
click at [914, 515] on h4 "Why Smart Maintenance Strategies Are Your Company's Secret Weapon for Profitabi…" at bounding box center [758, 507] width 882 height 46
